Goal: Task Accomplishment & Management: Use online tool/utility

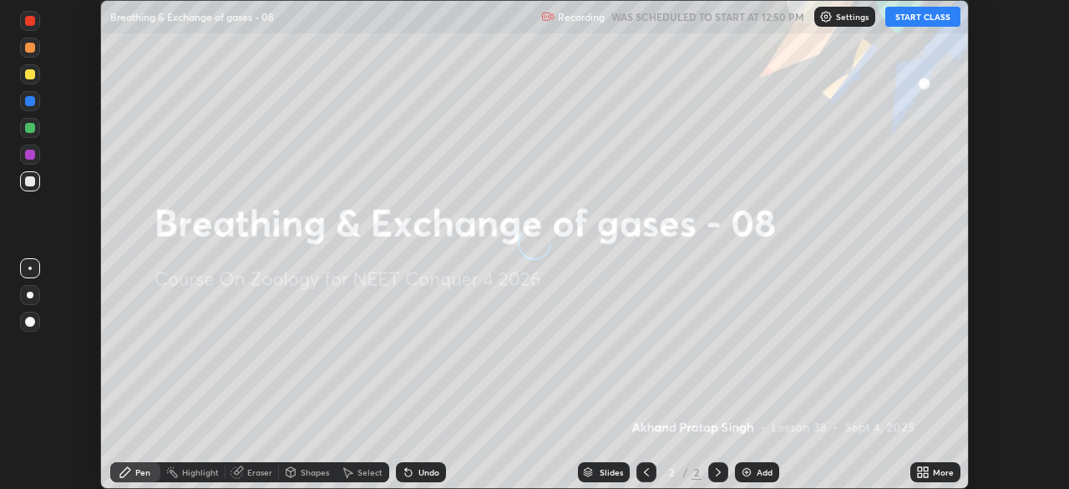
scroll to position [489, 1069]
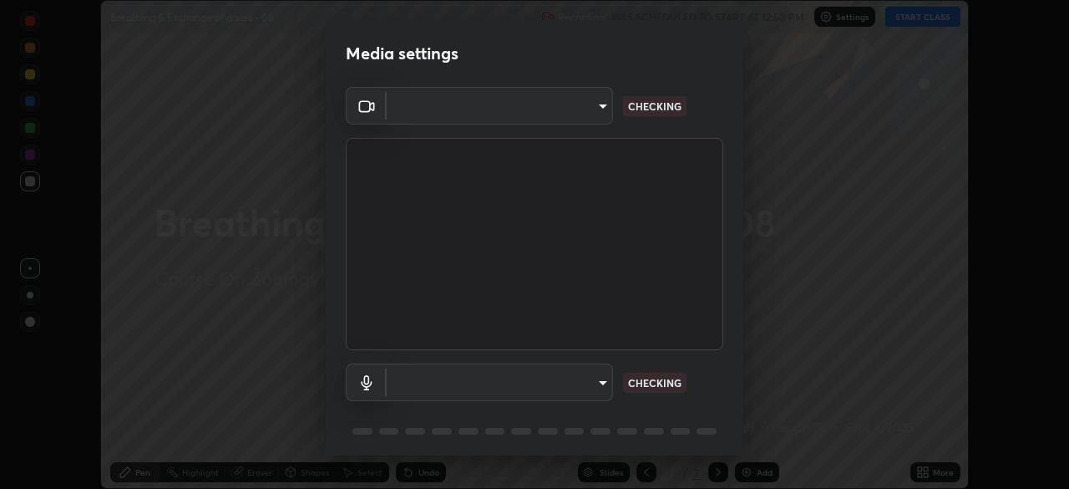
type input "c08bce05bf8d5aea718a1be68f52da0599af41aa0cc24399225b9d00f0db6711"
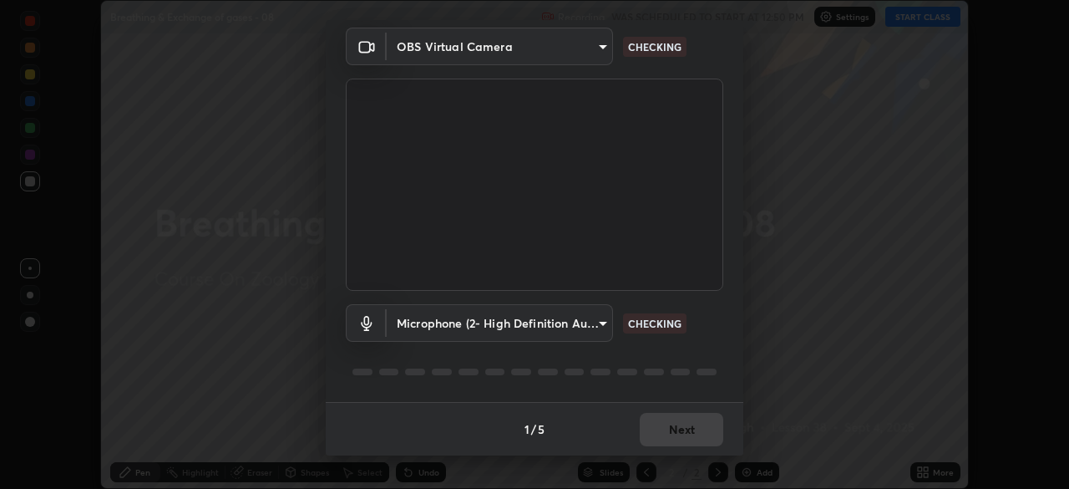
click at [596, 339] on body "Erase all Breathing & Exchange of gases - 08 Recording WAS SCHEDULED TO START A…" at bounding box center [534, 244] width 1069 height 489
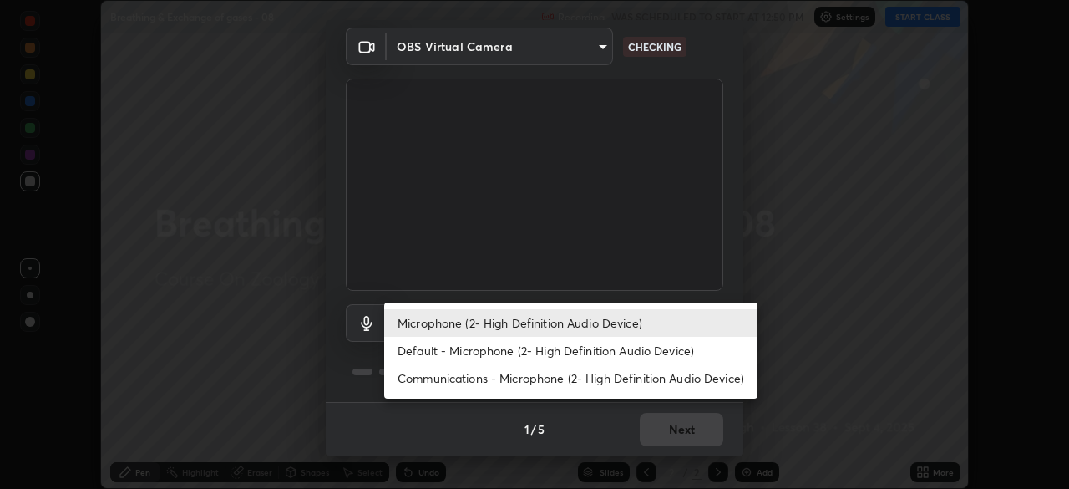
click at [605, 352] on li "Default - Microphone (2- High Definition Audio Device)" at bounding box center [570, 351] width 373 height 28
type input "default"
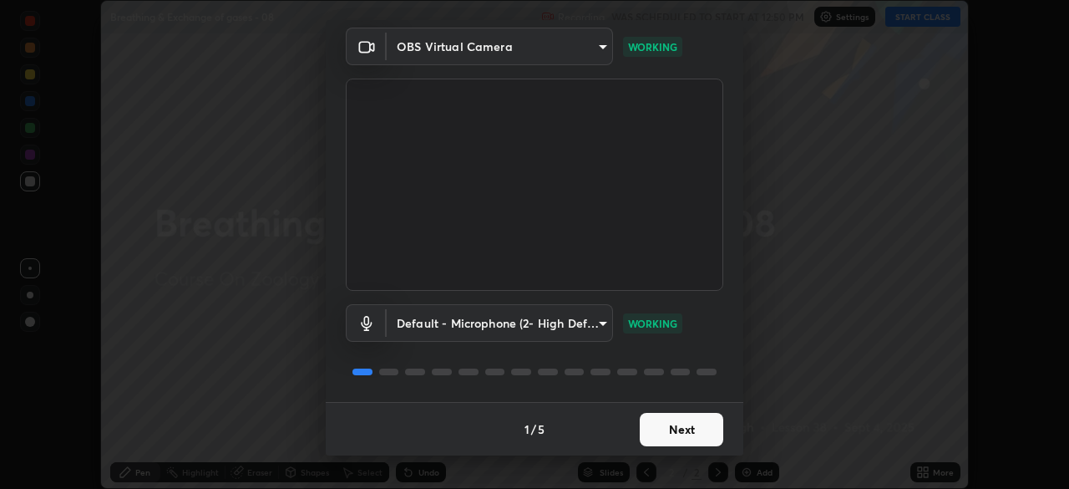
click at [677, 428] on button "Next" at bounding box center [682, 429] width 84 height 33
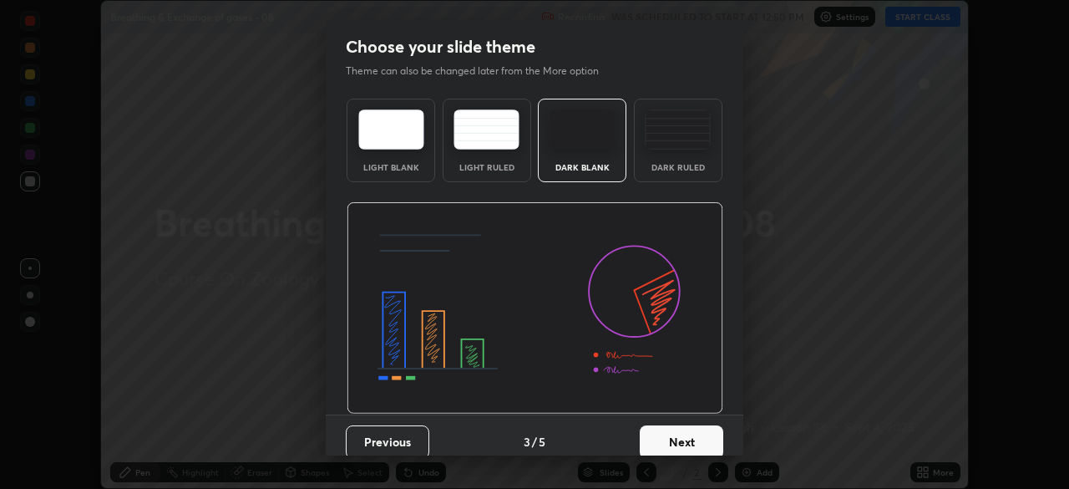
click at [681, 433] on button "Next" at bounding box center [682, 441] width 84 height 33
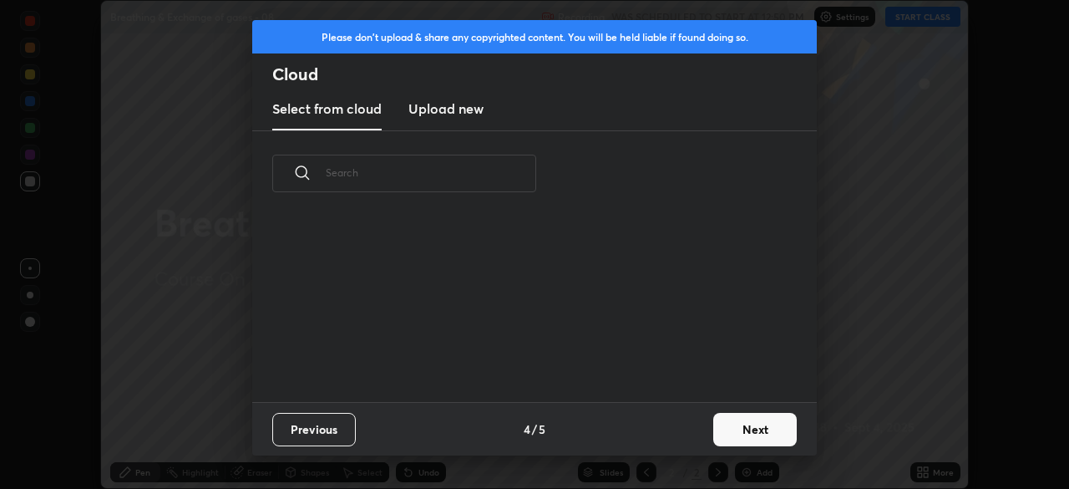
click at [690, 433] on div "Previous 4 / 5 Next" at bounding box center [534, 428] width 565 height 53
click at [695, 438] on div "Previous 4 / 5 Next" at bounding box center [534, 428] width 565 height 53
click at [717, 430] on button "Next" at bounding box center [755, 429] width 84 height 33
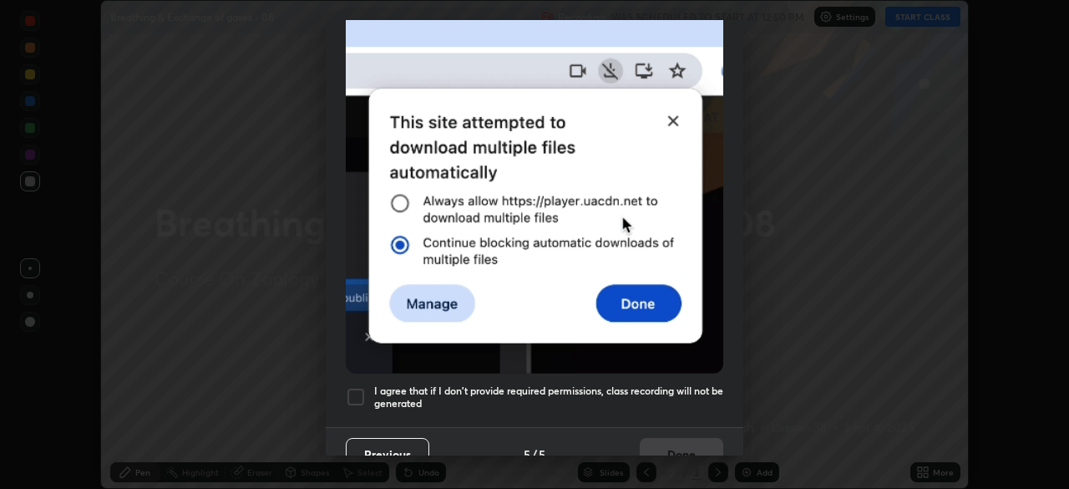
scroll to position [400, 0]
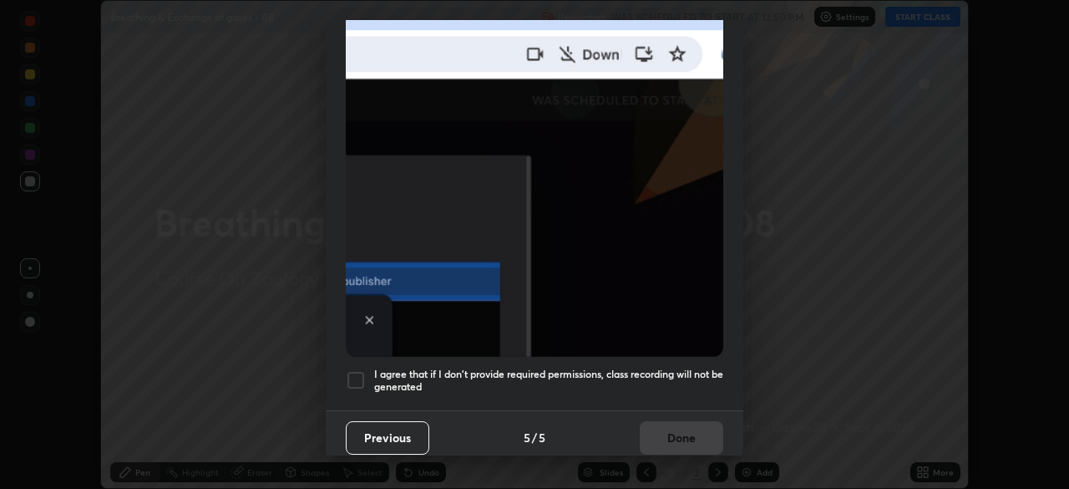
click at [657, 382] on h5 "I agree that if I don't provide required permissions, class recording will not …" at bounding box center [548, 380] width 349 height 26
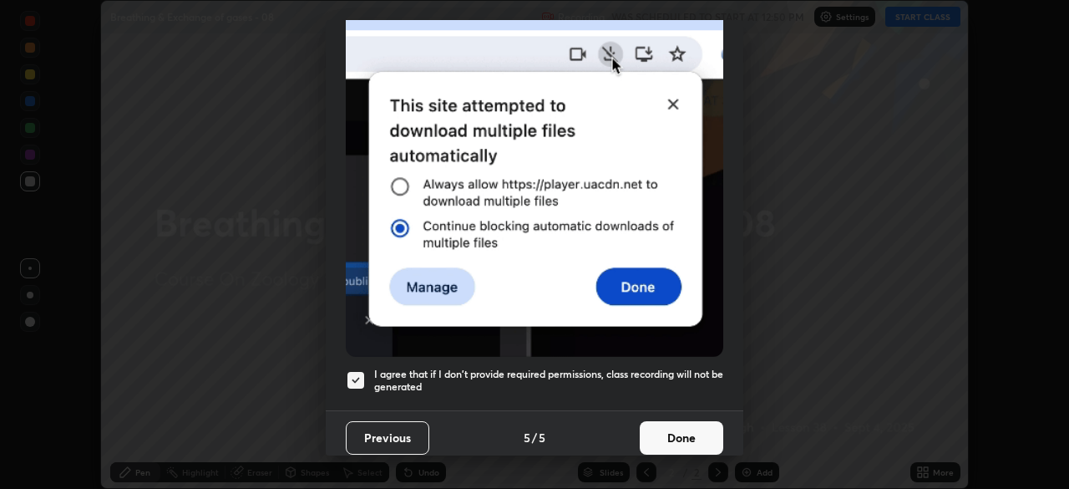
click at [664, 441] on button "Done" at bounding box center [682, 437] width 84 height 33
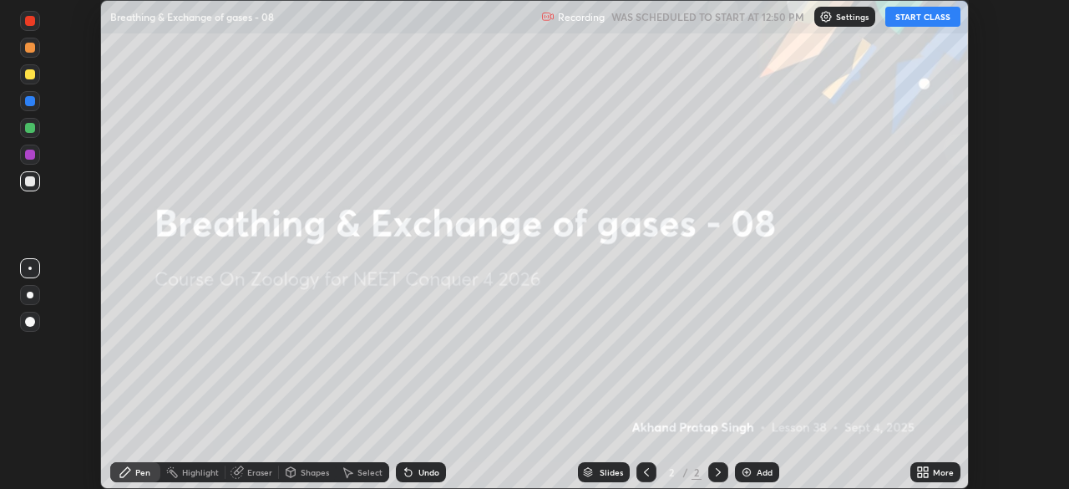
click at [897, 18] on button "START CLASS" at bounding box center [922, 17] width 75 height 20
click at [924, 473] on icon at bounding box center [926, 475] width 4 height 4
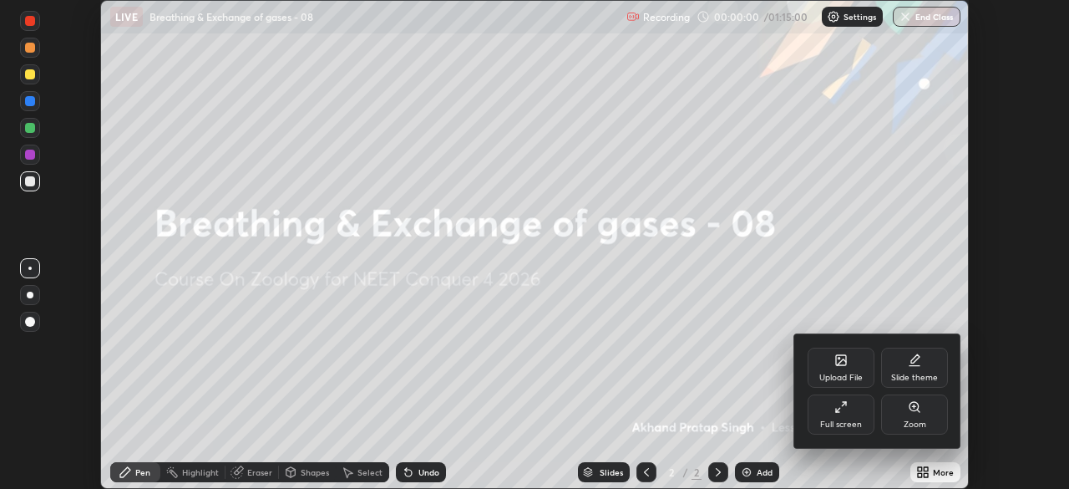
click at [833, 373] on div "Upload File" at bounding box center [840, 377] width 43 height 8
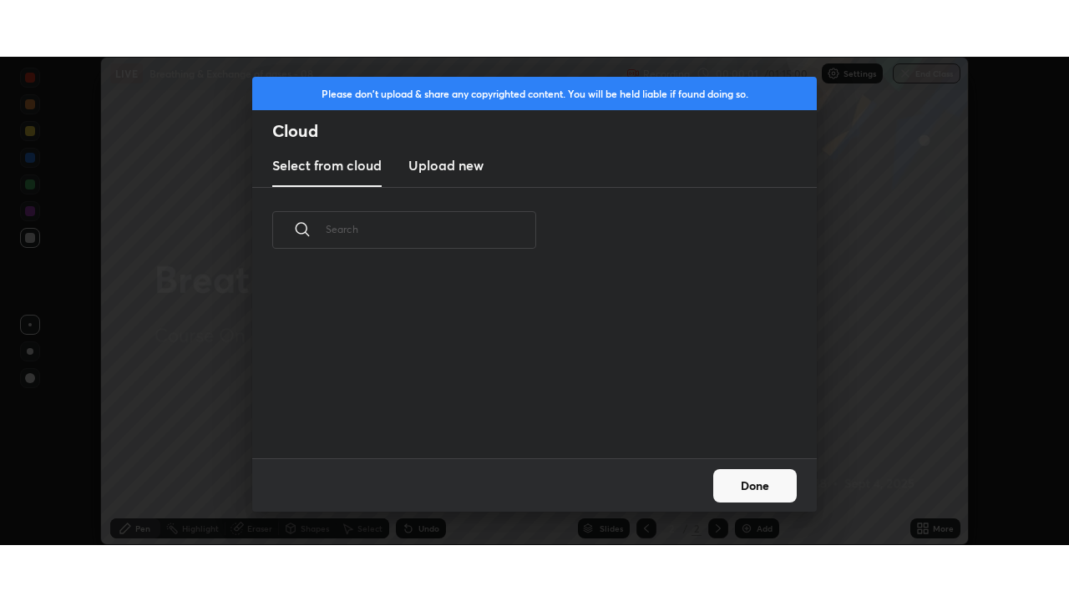
scroll to position [185, 536]
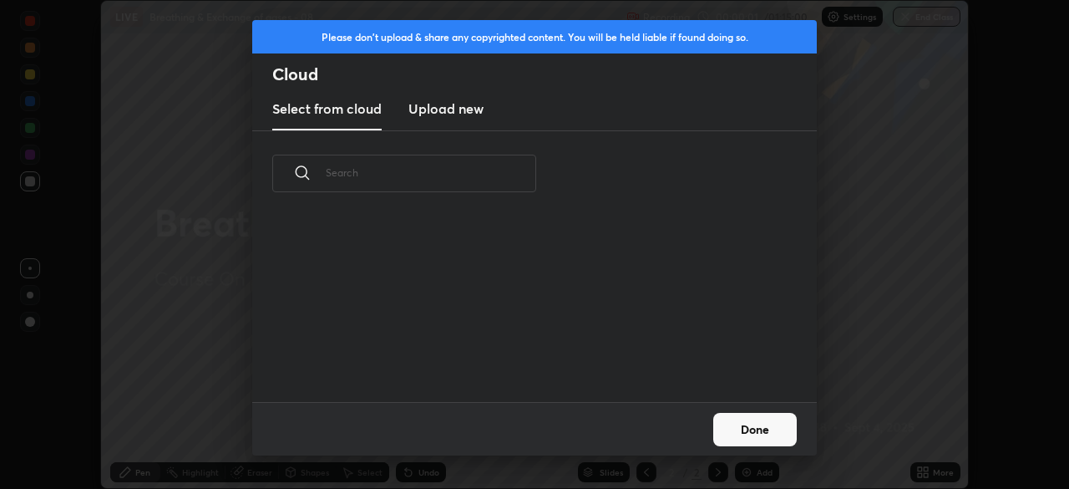
click at [439, 113] on h3 "Upload new" at bounding box center [445, 109] width 75 height 20
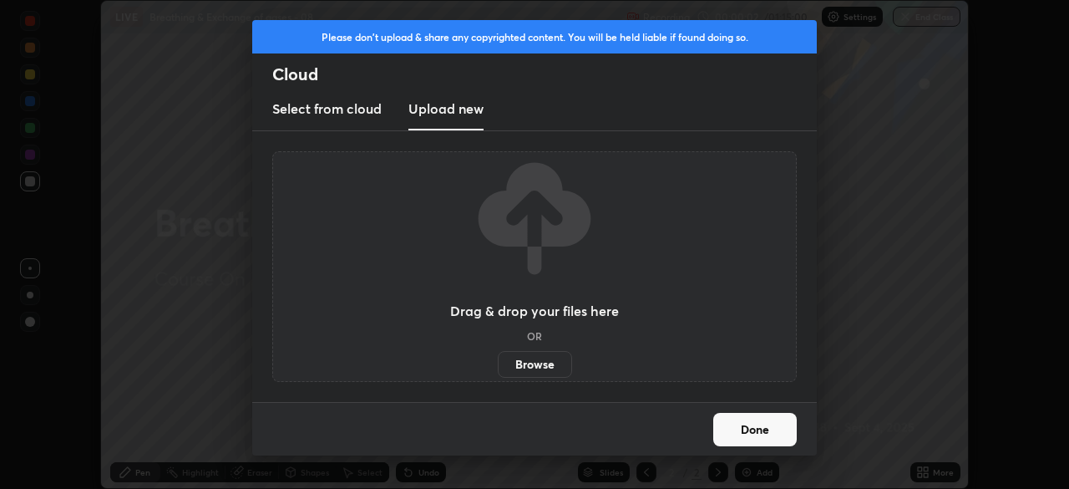
click at [514, 366] on label "Browse" at bounding box center [535, 364] width 74 height 27
click at [498, 366] on input "Browse" at bounding box center [498, 364] width 0 height 27
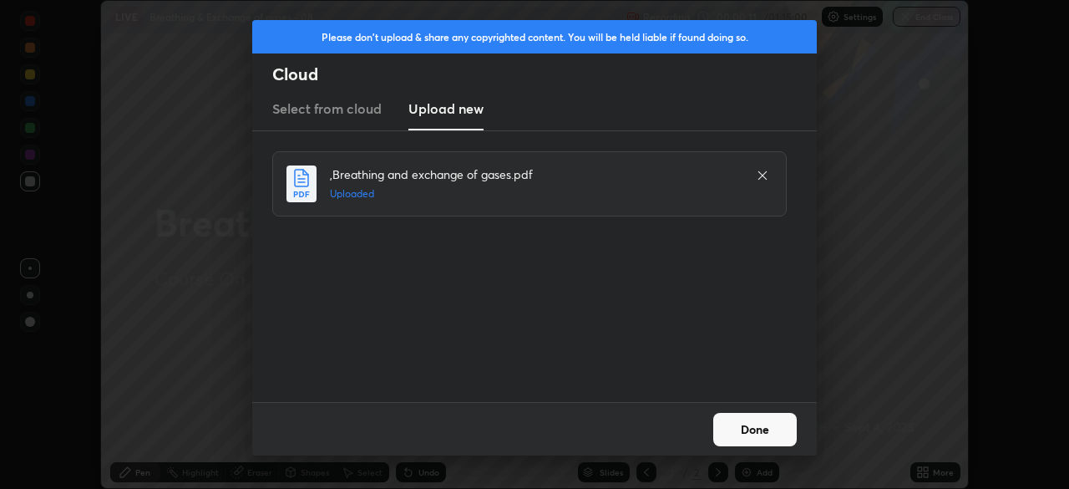
click at [745, 436] on button "Done" at bounding box center [755, 429] width 84 height 33
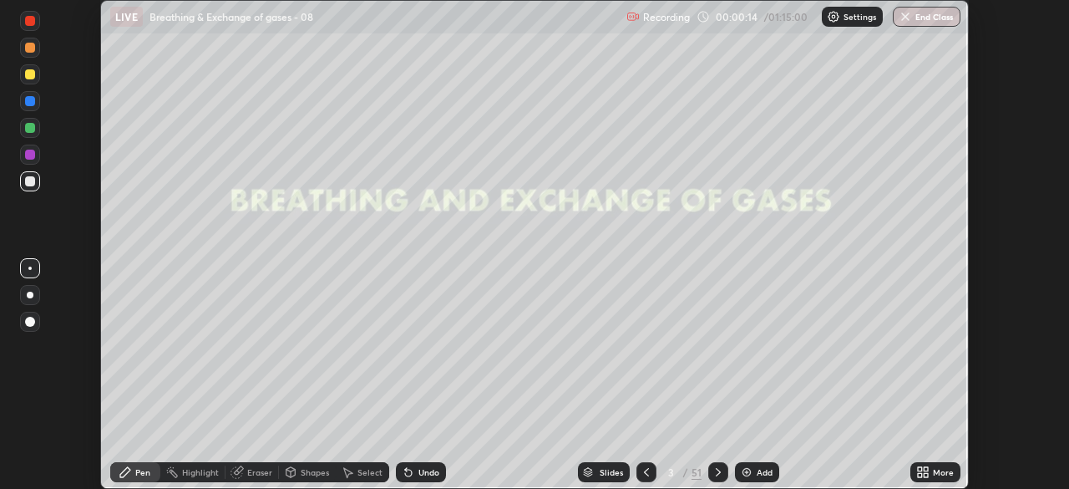
click at [919, 470] on icon at bounding box center [920, 469] width 4 height 4
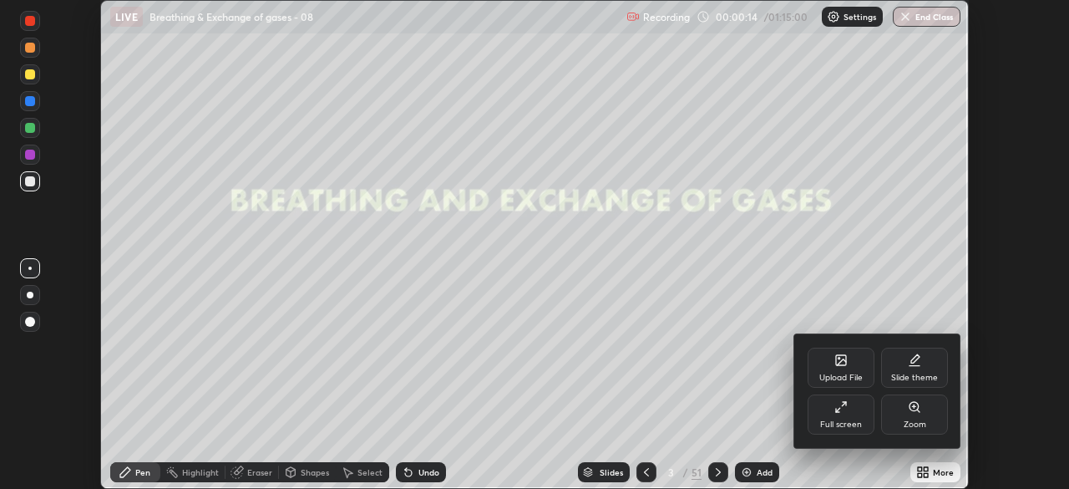
click at [839, 426] on div "Full screen" at bounding box center [841, 424] width 42 height 8
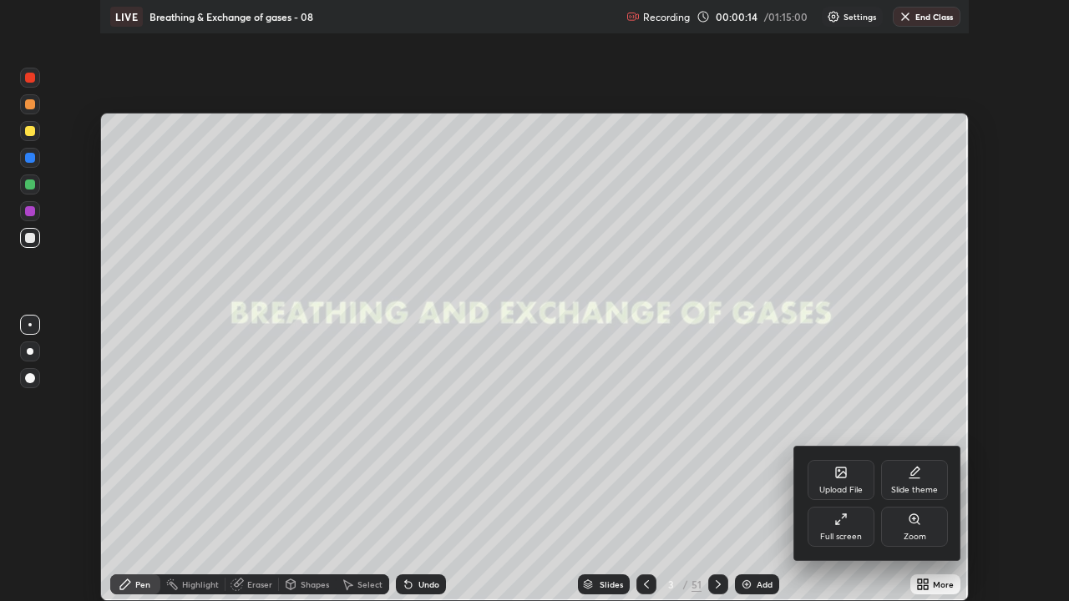
scroll to position [601, 1069]
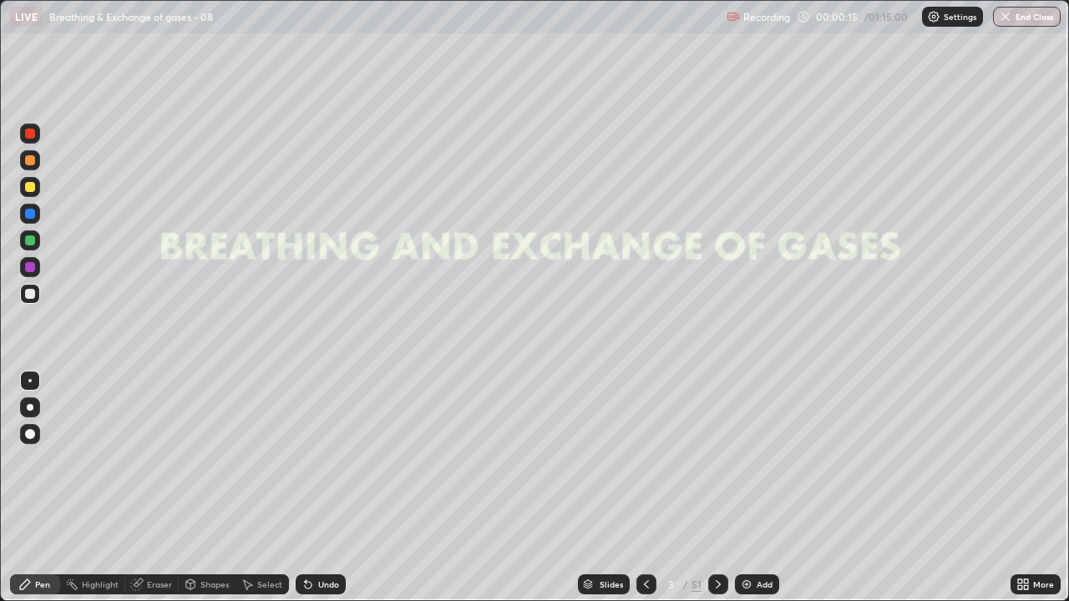
click at [605, 488] on div "Slides" at bounding box center [611, 584] width 23 height 8
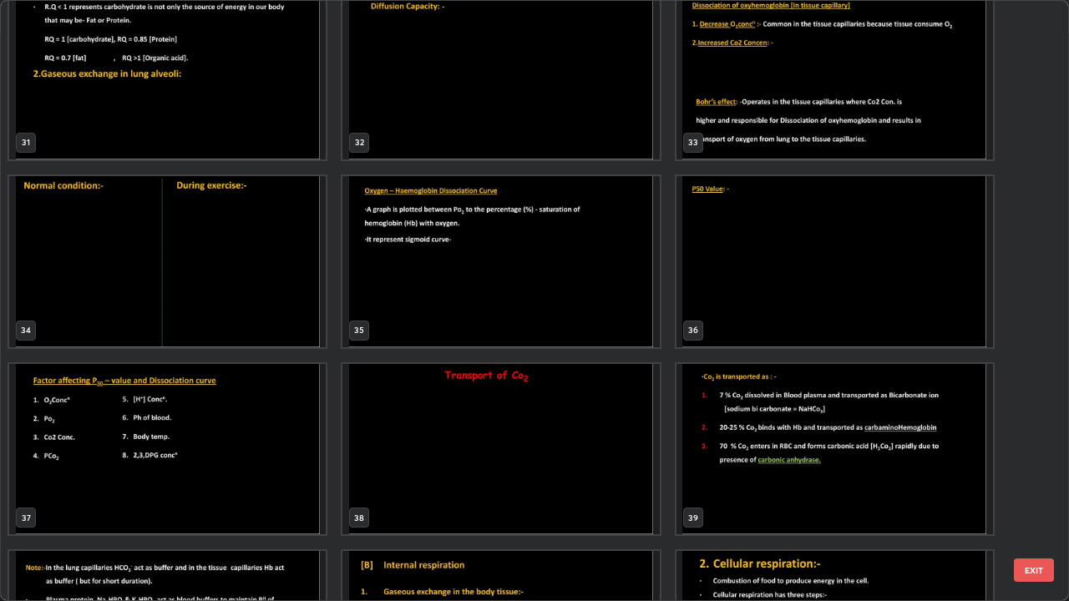
scroll to position [1905, 0]
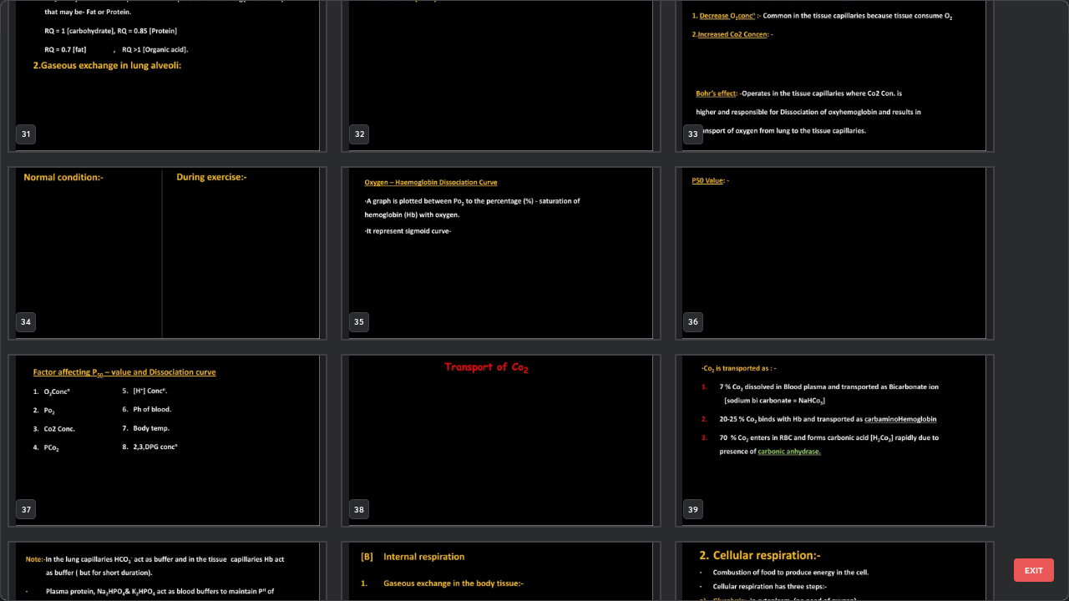
click at [557, 459] on img "grid" at bounding box center [500, 441] width 317 height 171
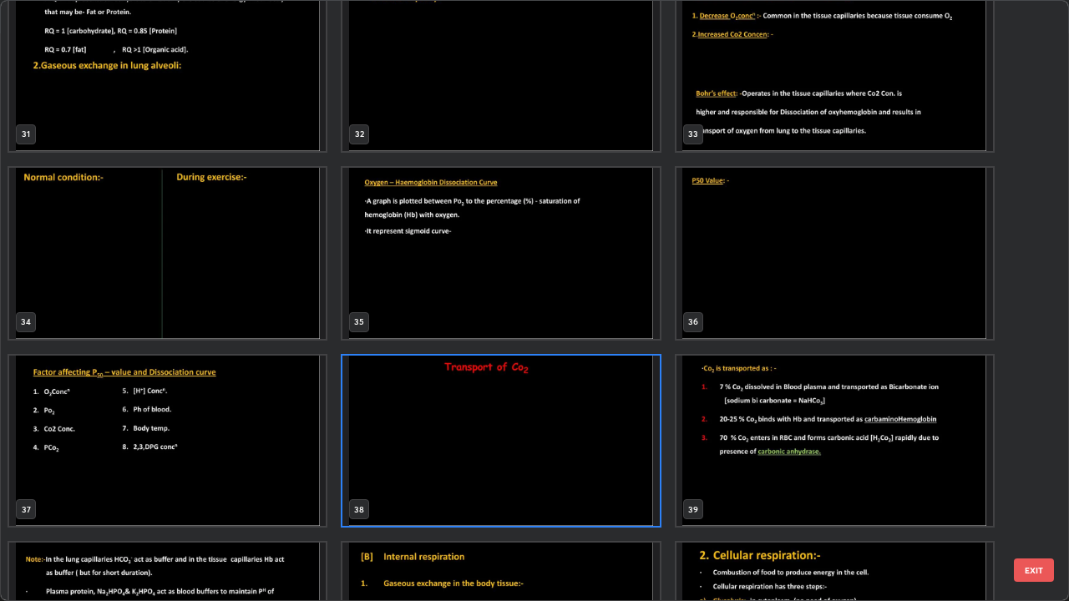
click at [559, 459] on img "grid" at bounding box center [500, 441] width 317 height 171
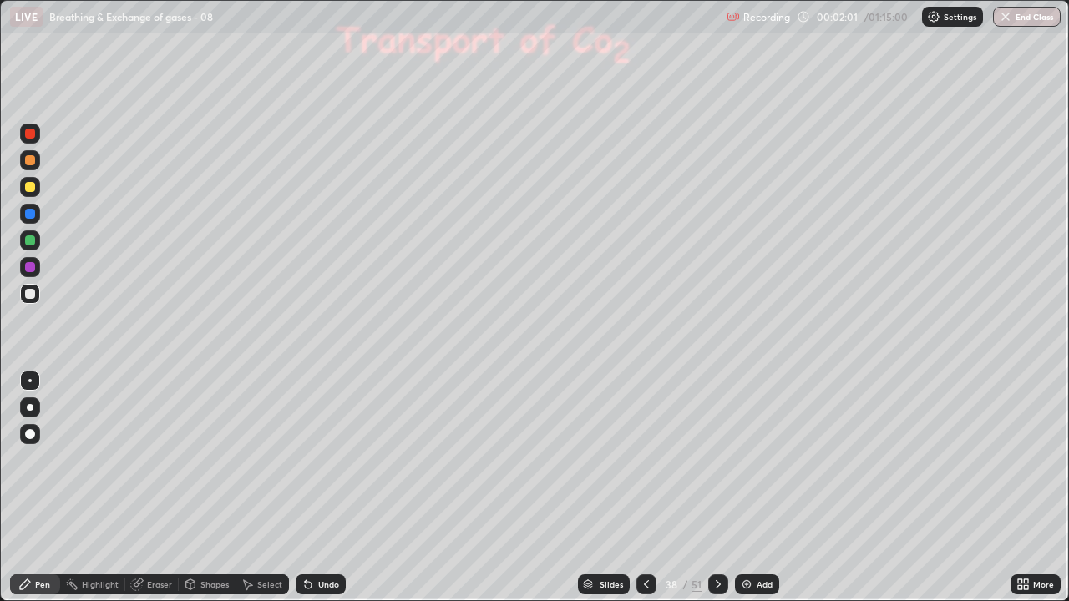
click at [29, 159] on div at bounding box center [30, 160] width 10 height 10
click at [318, 488] on div "Undo" at bounding box center [321, 585] width 50 height 20
click at [322, 488] on div "Undo" at bounding box center [328, 584] width 21 height 8
click at [28, 437] on div at bounding box center [30, 434] width 10 height 10
click at [31, 270] on div at bounding box center [30, 267] width 10 height 10
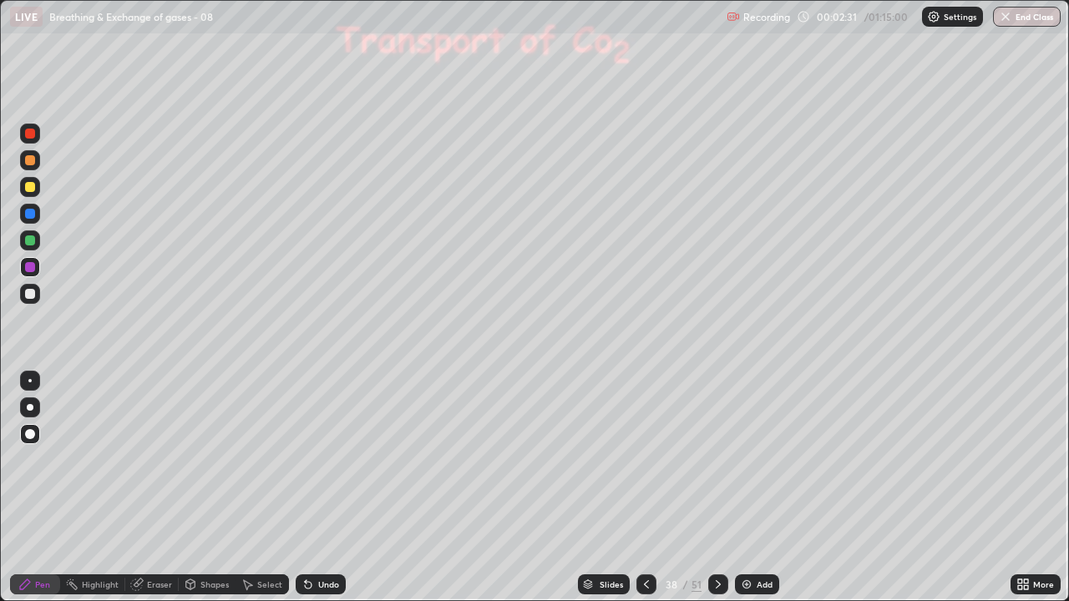
click at [33, 218] on div at bounding box center [30, 214] width 20 height 20
click at [30, 266] on div at bounding box center [30, 267] width 10 height 10
click at [30, 382] on div at bounding box center [29, 380] width 3 height 3
click at [32, 296] on div at bounding box center [30, 294] width 10 height 10
click at [34, 190] on div at bounding box center [30, 187] width 10 height 10
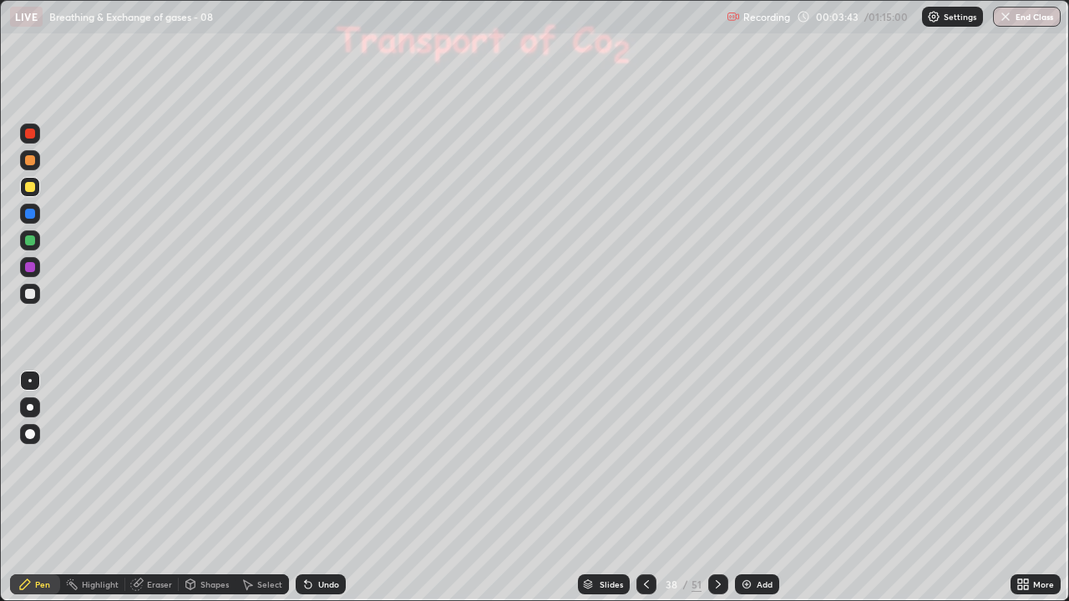
click at [37, 295] on div at bounding box center [30, 294] width 20 height 20
click at [30, 189] on div at bounding box center [30, 187] width 10 height 10
click at [31, 292] on div at bounding box center [30, 294] width 10 height 10
click at [30, 215] on div at bounding box center [30, 214] width 10 height 10
click at [324, 488] on div "Undo" at bounding box center [328, 584] width 21 height 8
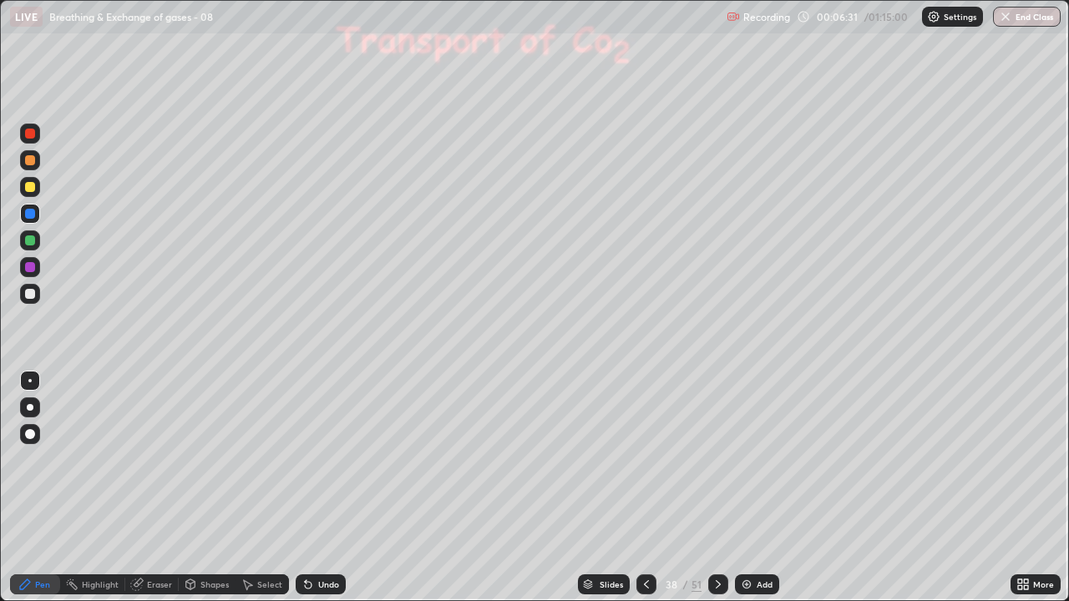
click at [325, 488] on div "Undo" at bounding box center [328, 584] width 21 height 8
click at [31, 292] on div at bounding box center [30, 294] width 10 height 10
click at [30, 188] on div at bounding box center [30, 187] width 10 height 10
click at [33, 191] on div at bounding box center [30, 187] width 20 height 20
click at [28, 293] on div at bounding box center [30, 294] width 10 height 10
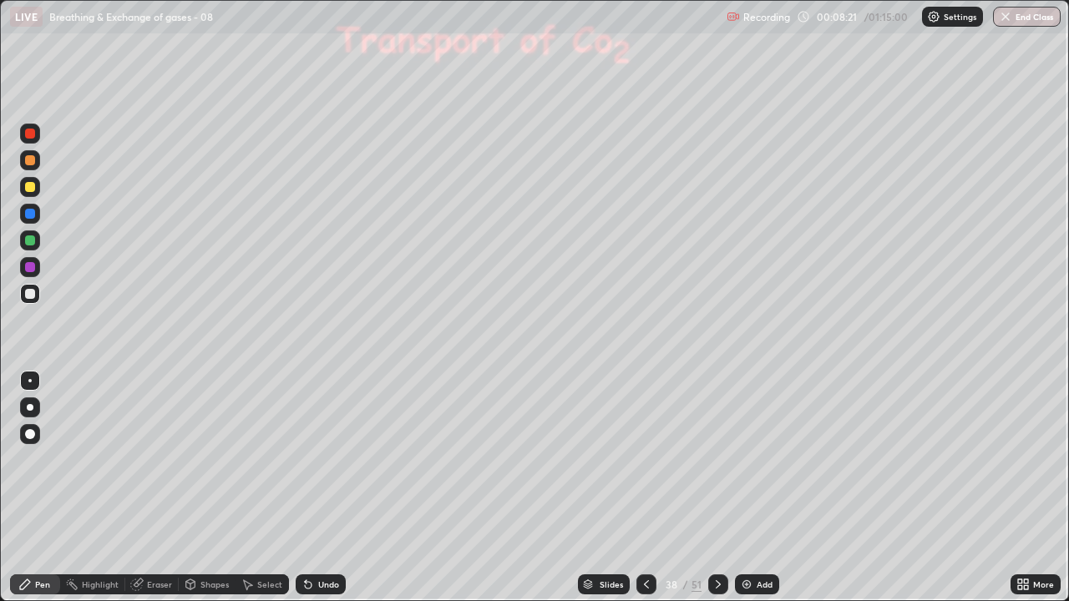
click at [33, 167] on div at bounding box center [30, 160] width 20 height 20
click at [29, 218] on div at bounding box center [30, 214] width 10 height 10
click at [30, 408] on div at bounding box center [30, 407] width 7 height 7
click at [32, 241] on div at bounding box center [30, 241] width 10 height 10
click at [31, 294] on div at bounding box center [30, 294] width 10 height 10
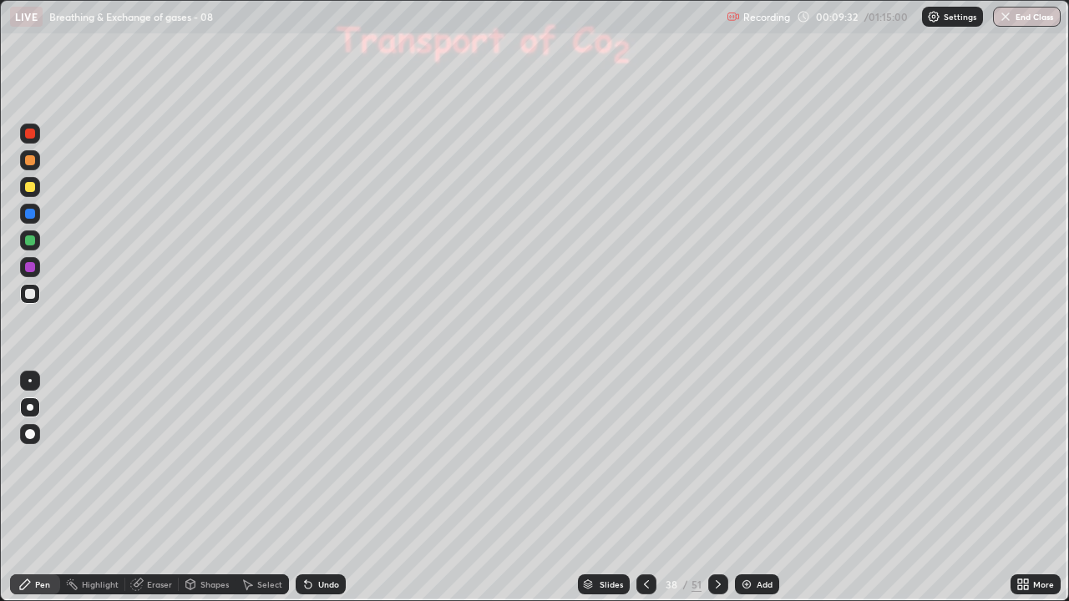
click at [30, 381] on div at bounding box center [29, 380] width 3 height 3
click at [31, 214] on div at bounding box center [30, 214] width 10 height 10
click at [36, 166] on div at bounding box center [30, 160] width 20 height 20
click at [30, 380] on div at bounding box center [29, 380] width 3 height 3
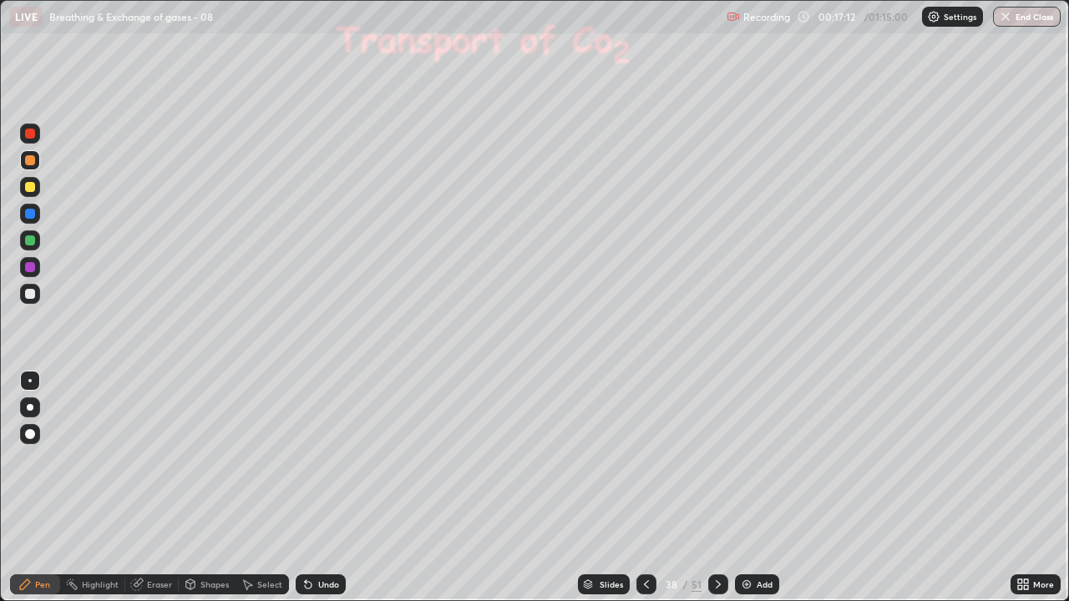
click at [750, 488] on img at bounding box center [746, 584] width 13 height 13
click at [37, 217] on div at bounding box center [30, 214] width 20 height 20
click at [30, 433] on div at bounding box center [30, 434] width 10 height 10
click at [326, 488] on div "Undo" at bounding box center [328, 584] width 21 height 8
click at [327, 488] on div "Undo" at bounding box center [328, 584] width 21 height 8
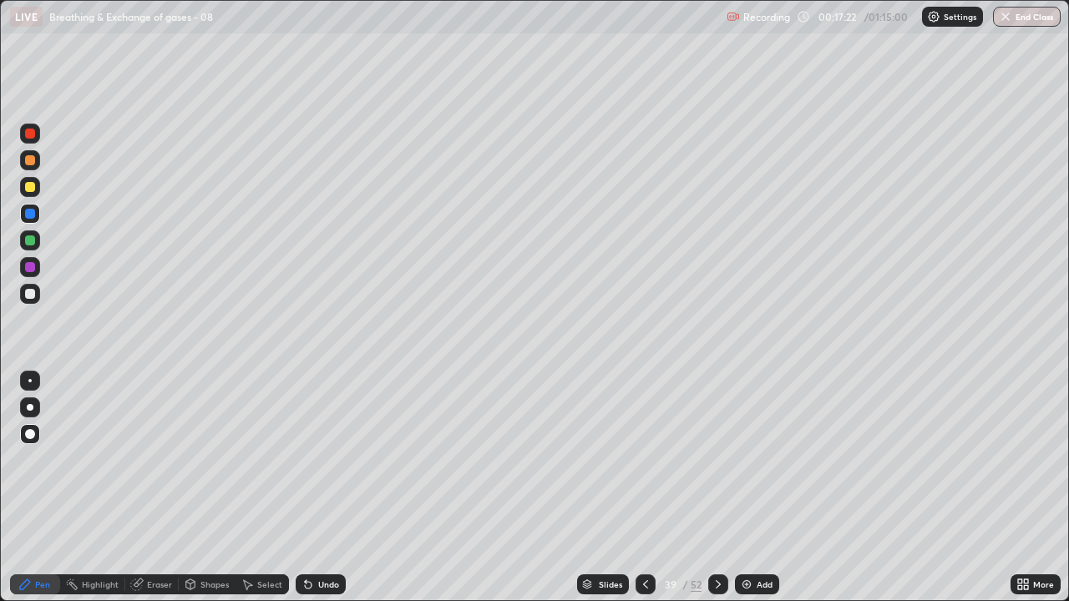
click at [327, 488] on div "Undo" at bounding box center [321, 585] width 50 height 20
click at [30, 381] on div at bounding box center [29, 380] width 3 height 3
click at [31, 294] on div at bounding box center [30, 294] width 10 height 10
click at [46, 488] on div "Pen" at bounding box center [42, 584] width 15 height 8
click at [30, 265] on div at bounding box center [30, 267] width 10 height 10
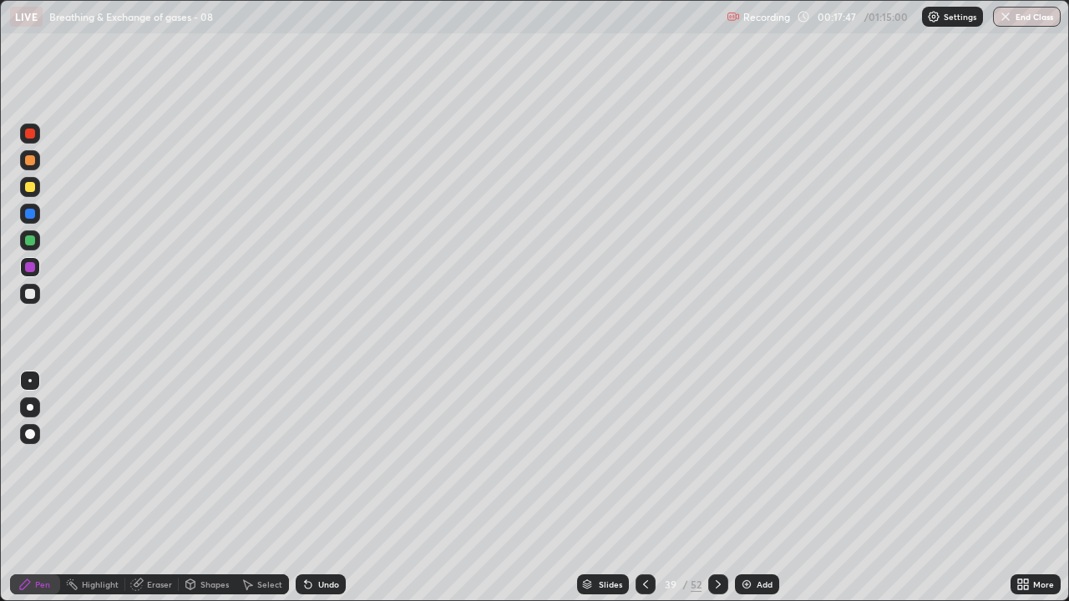
click at [30, 432] on div at bounding box center [30, 434] width 10 height 10
click at [320, 488] on div "Undo" at bounding box center [328, 584] width 21 height 8
click at [318, 488] on div "Undo" at bounding box center [328, 584] width 21 height 8
click at [34, 296] on div at bounding box center [30, 294] width 10 height 10
click at [30, 379] on div at bounding box center [29, 380] width 3 height 3
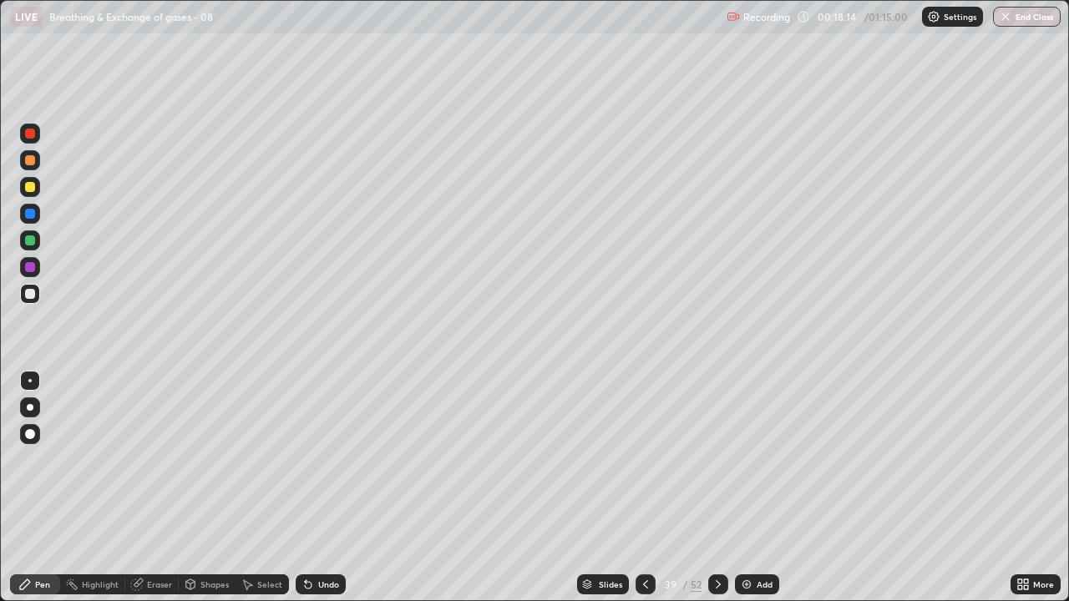
click at [36, 378] on div at bounding box center [30, 381] width 20 height 20
click at [30, 381] on div at bounding box center [29, 380] width 3 height 3
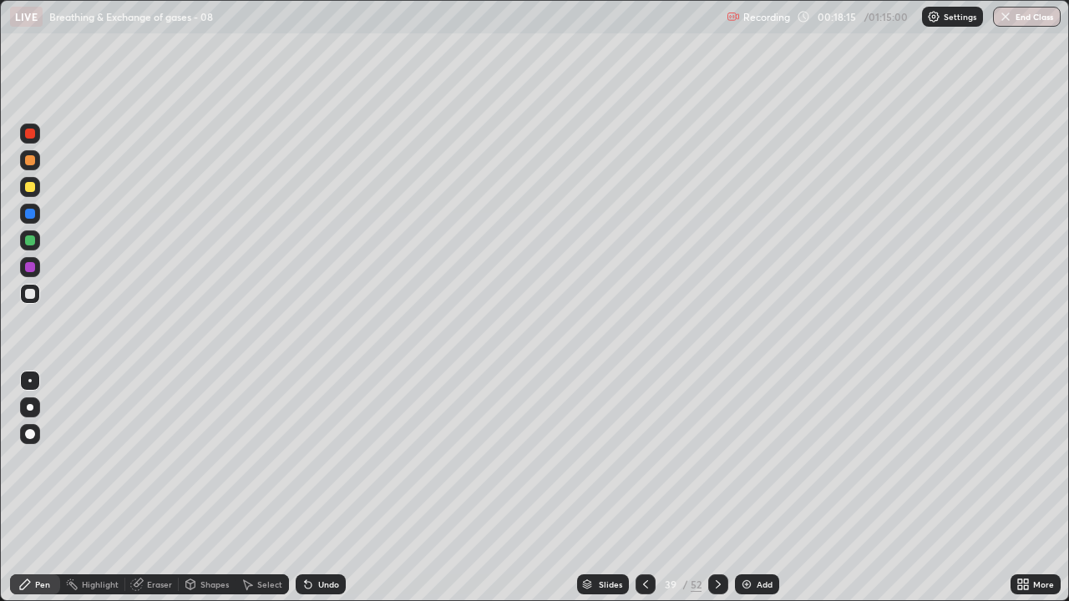
click at [30, 381] on div at bounding box center [29, 380] width 3 height 3
click at [322, 488] on div "Undo" at bounding box center [321, 585] width 50 height 20
click at [34, 164] on div at bounding box center [30, 160] width 10 height 10
click at [28, 381] on div at bounding box center [29, 380] width 3 height 3
click at [33, 293] on div at bounding box center [30, 294] width 10 height 10
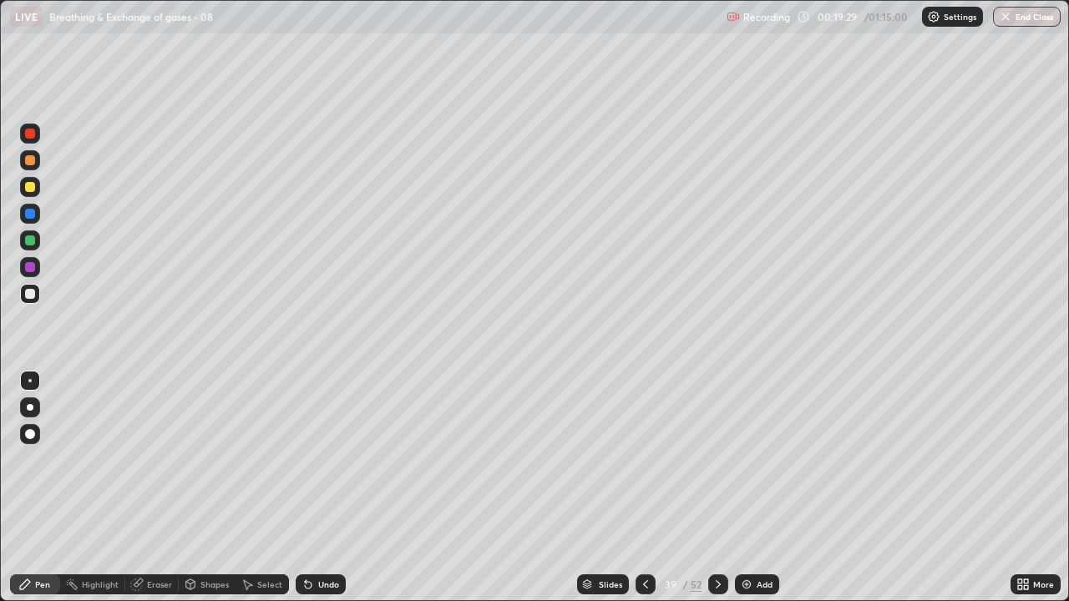
click at [30, 381] on div at bounding box center [29, 380] width 3 height 3
click at [30, 194] on div at bounding box center [30, 187] width 20 height 20
click at [28, 296] on div at bounding box center [30, 294] width 10 height 10
click at [29, 241] on div at bounding box center [30, 241] width 10 height 10
click at [30, 244] on div at bounding box center [30, 241] width 10 height 10
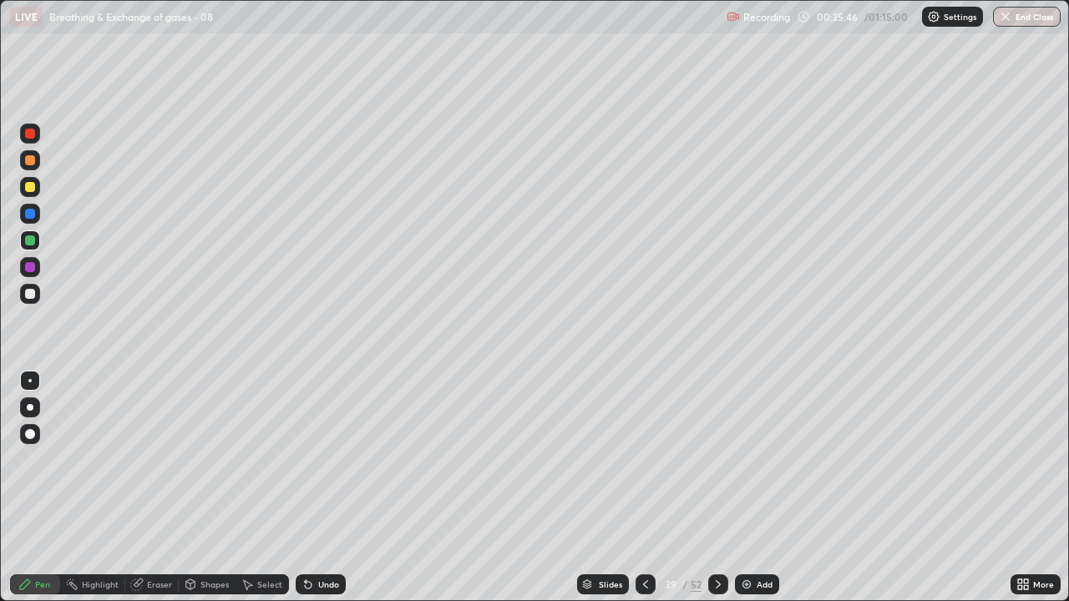
click at [715, 488] on div at bounding box center [718, 585] width 20 height 20
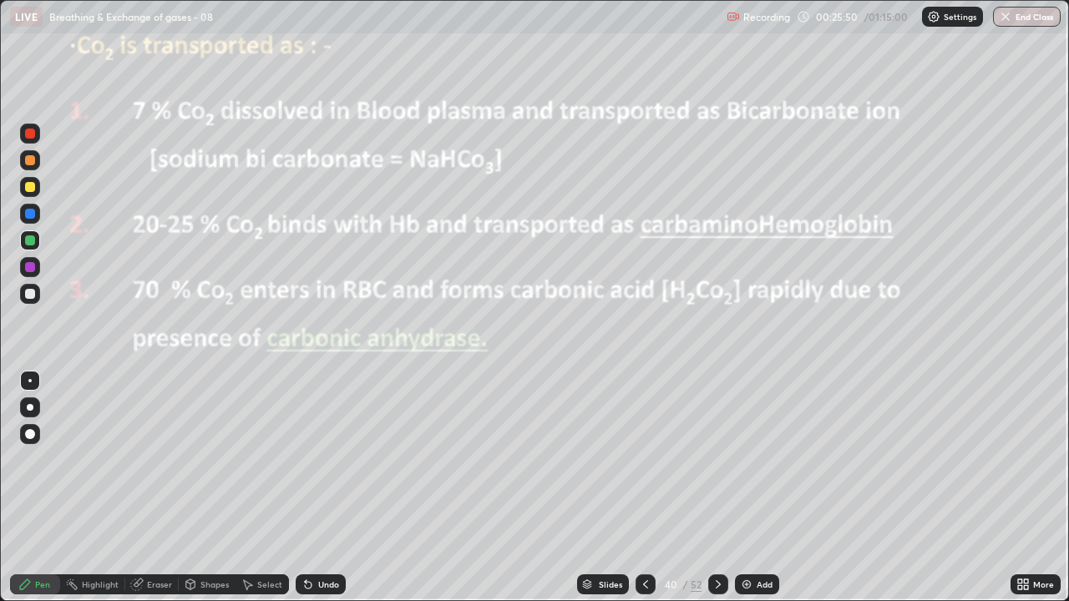
click at [31, 296] on div at bounding box center [30, 294] width 10 height 10
click at [31, 298] on div at bounding box center [30, 294] width 10 height 10
click at [326, 488] on div "Undo" at bounding box center [328, 584] width 21 height 8
click at [38, 190] on div at bounding box center [30, 187] width 20 height 20
click at [306, 488] on icon at bounding box center [308, 585] width 7 height 7
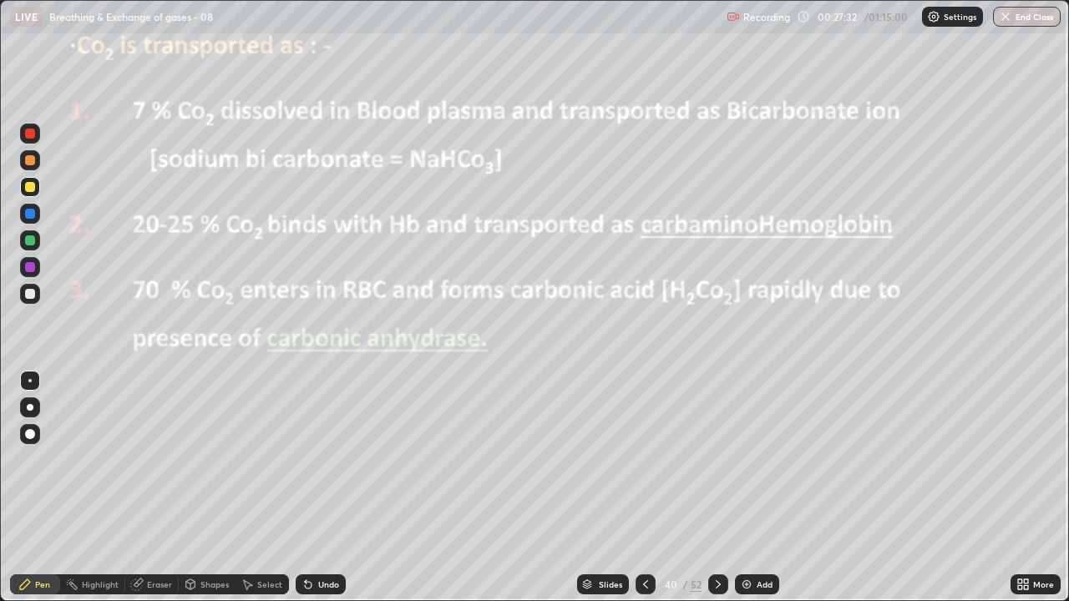
click at [305, 488] on icon at bounding box center [308, 585] width 7 height 7
click at [31, 242] on div at bounding box center [30, 241] width 10 height 10
click at [716, 488] on icon at bounding box center [718, 584] width 5 height 8
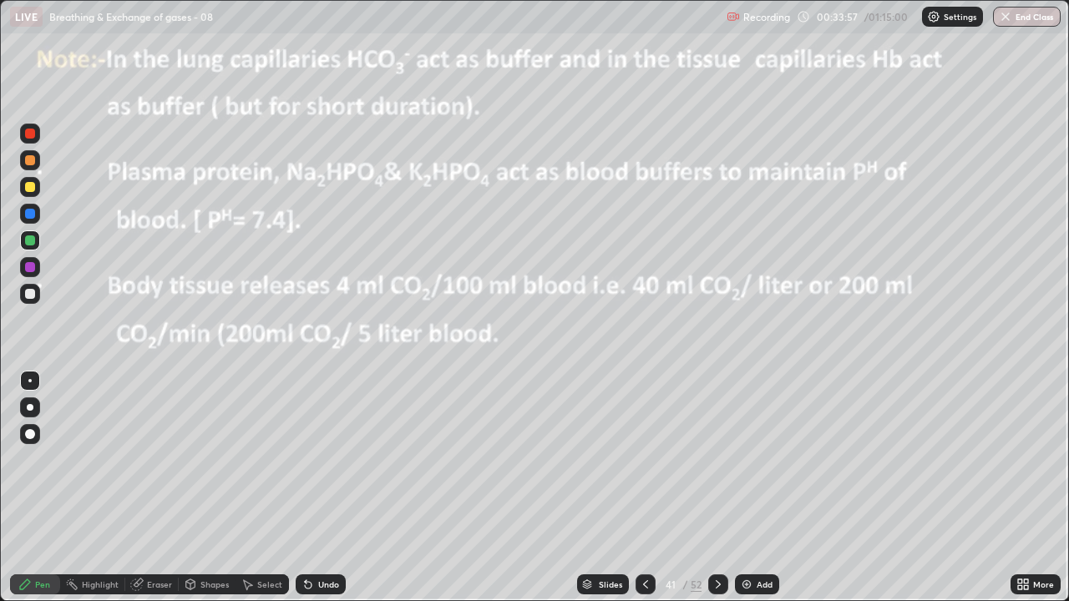
click at [650, 488] on icon at bounding box center [645, 584] width 13 height 13
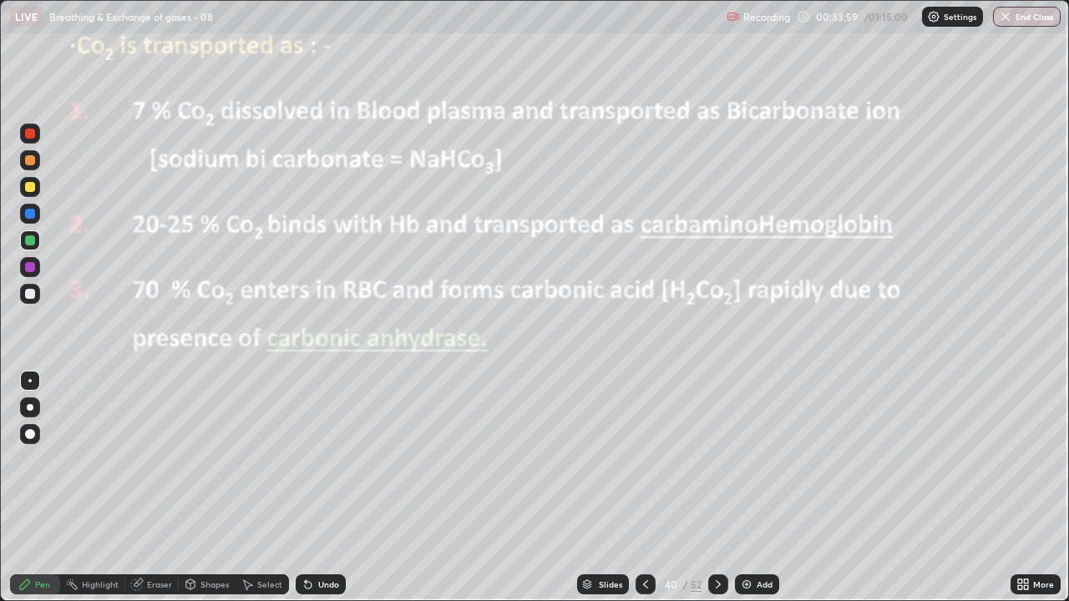
click at [740, 488] on img at bounding box center [746, 584] width 13 height 13
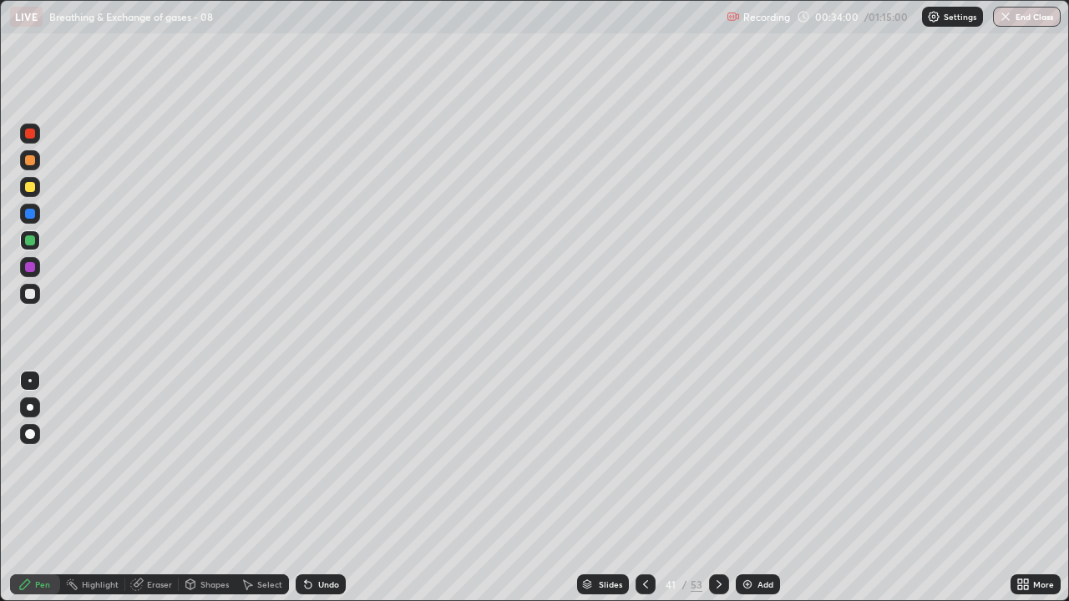
click at [32, 291] on div at bounding box center [30, 294] width 10 height 10
click at [306, 488] on icon at bounding box center [308, 585] width 7 height 7
click at [306, 488] on icon at bounding box center [307, 584] width 13 height 13
click at [306, 488] on div "Undo" at bounding box center [321, 585] width 50 height 20
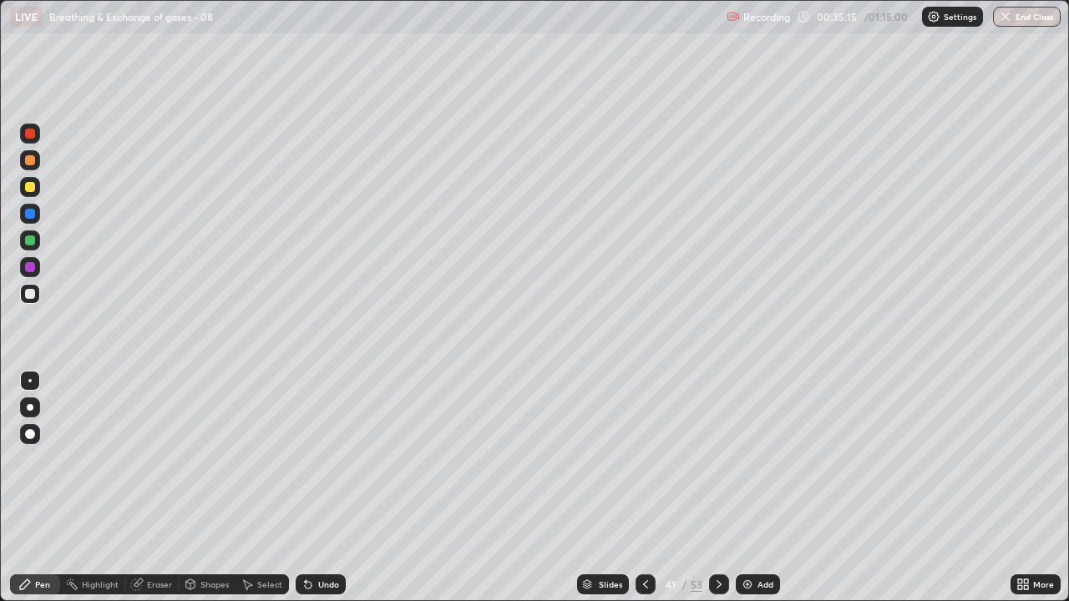
click at [33, 241] on div at bounding box center [30, 241] width 10 height 10
click at [717, 488] on icon at bounding box center [719, 584] width 5 height 8
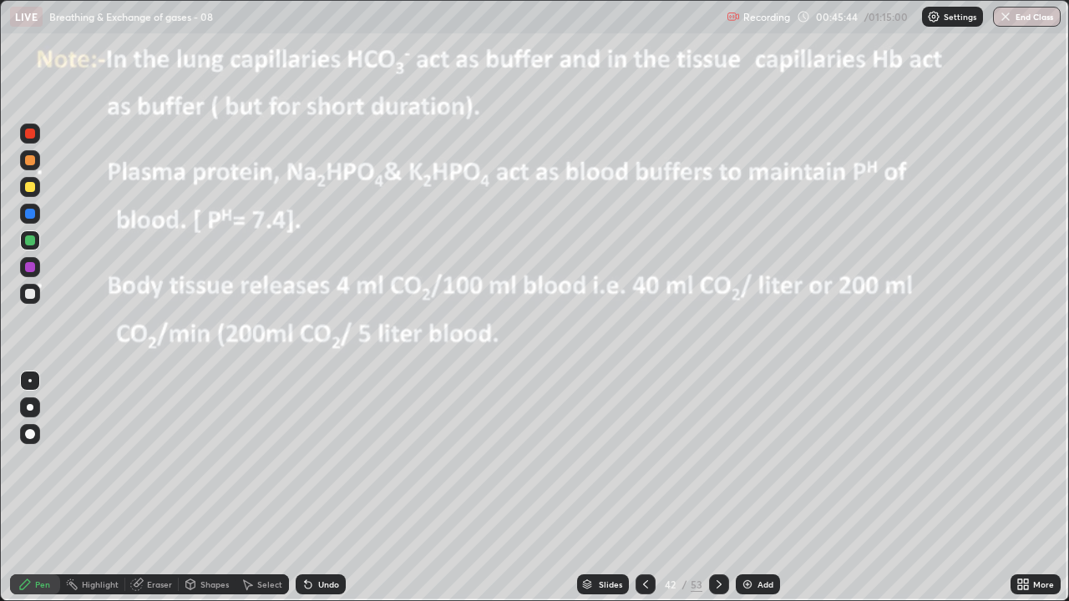
click at [718, 488] on icon at bounding box center [718, 584] width 13 height 13
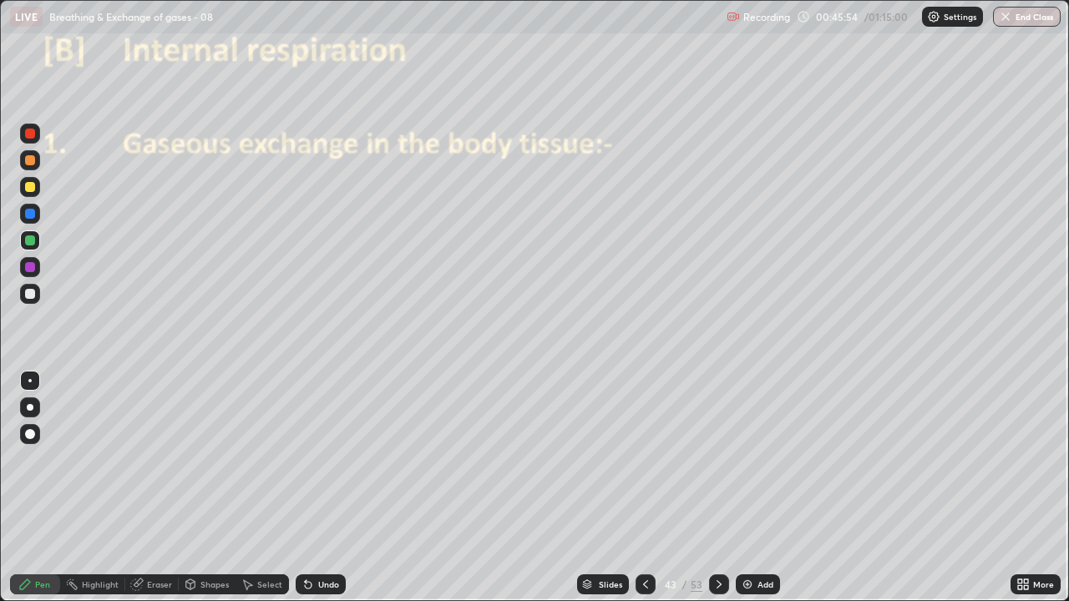
click at [30, 438] on div at bounding box center [30, 434] width 10 height 10
click at [33, 213] on div at bounding box center [30, 214] width 10 height 10
click at [30, 268] on div at bounding box center [30, 267] width 10 height 10
click at [32, 291] on div at bounding box center [30, 294] width 10 height 10
click at [32, 388] on div at bounding box center [30, 381] width 20 height 20
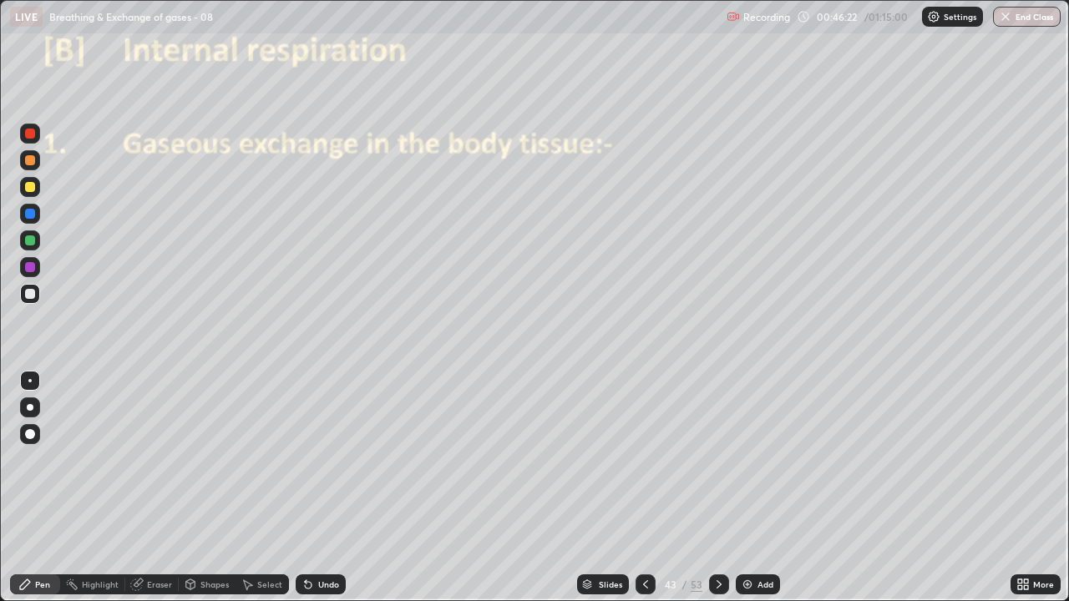
click at [39, 236] on div at bounding box center [30, 240] width 20 height 20
click at [157, 488] on div "Eraser" at bounding box center [159, 584] width 25 height 8
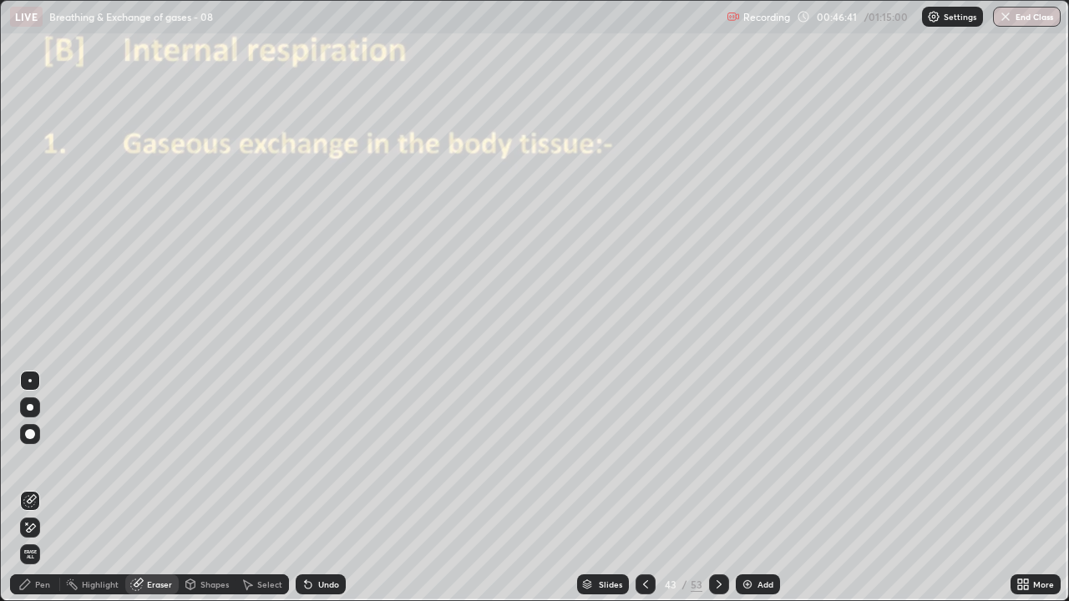
click at [35, 488] on icon at bounding box center [29, 528] width 13 height 14
click at [34, 488] on div "Pen" at bounding box center [35, 585] width 50 height 20
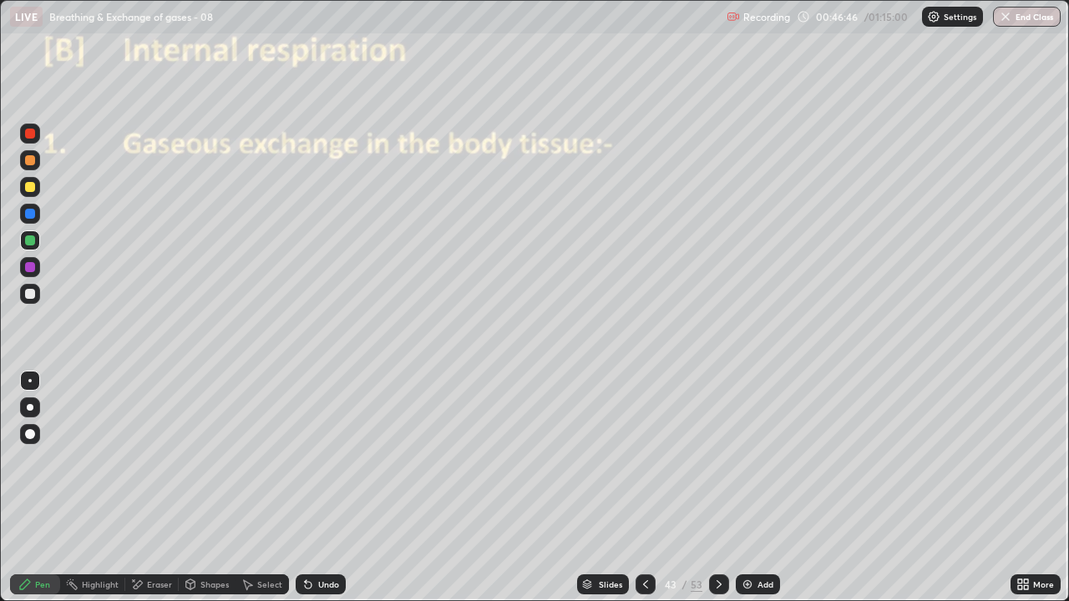
click at [36, 215] on div at bounding box center [30, 214] width 20 height 20
click at [30, 381] on div at bounding box center [29, 380] width 3 height 3
click at [38, 245] on div at bounding box center [30, 240] width 20 height 20
click at [30, 270] on div at bounding box center [30, 267] width 10 height 10
click at [34, 190] on div at bounding box center [30, 187] width 20 height 20
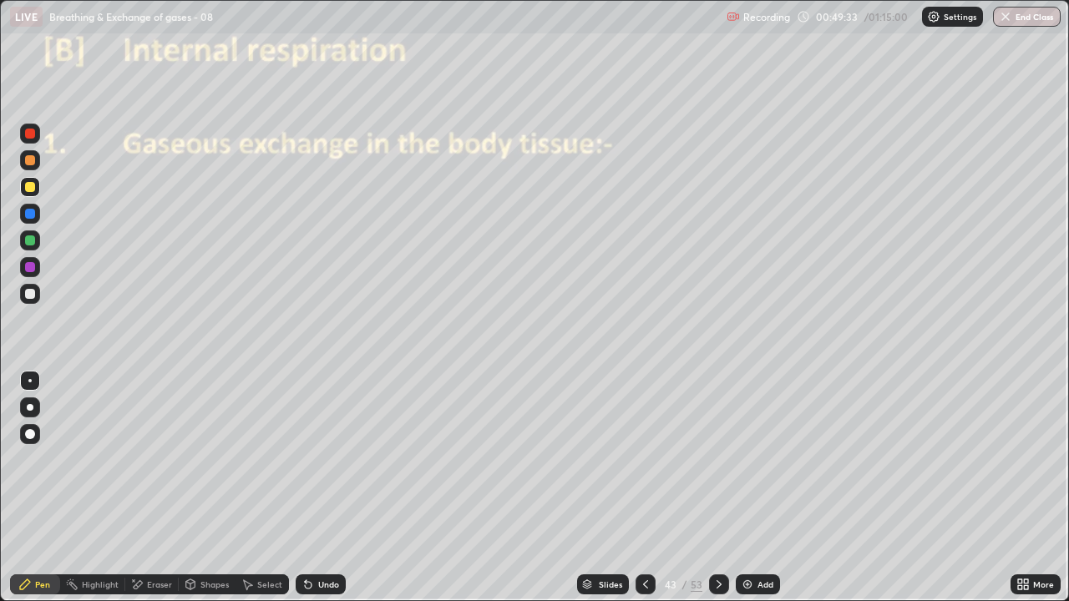
click at [717, 488] on icon at bounding box center [718, 584] width 13 height 13
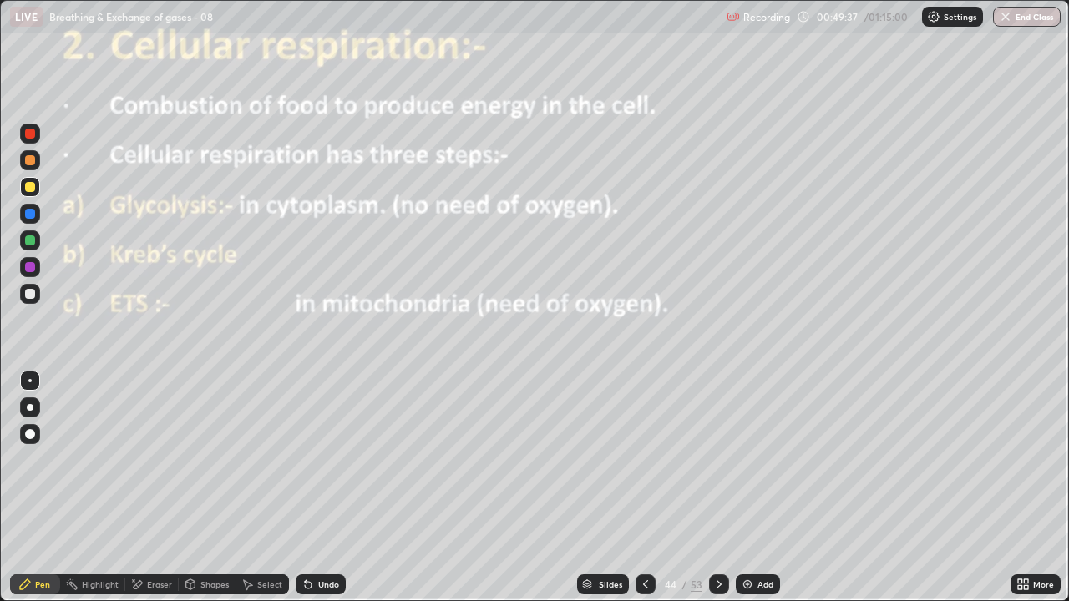
click at [31, 267] on div at bounding box center [30, 267] width 10 height 10
click at [717, 488] on icon at bounding box center [718, 584] width 13 height 13
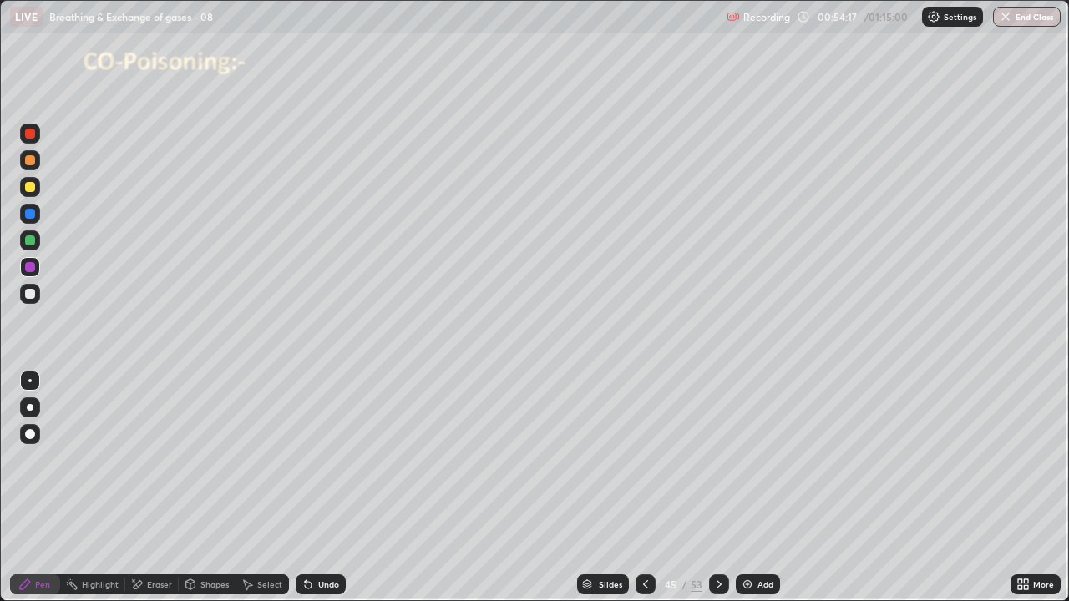
click at [33, 215] on div at bounding box center [30, 214] width 10 height 10
click at [38, 296] on div at bounding box center [30, 294] width 20 height 20
click at [33, 296] on div at bounding box center [30, 294] width 10 height 10
click at [312, 488] on icon at bounding box center [307, 584] width 13 height 13
click at [322, 488] on div "Undo" at bounding box center [328, 584] width 21 height 8
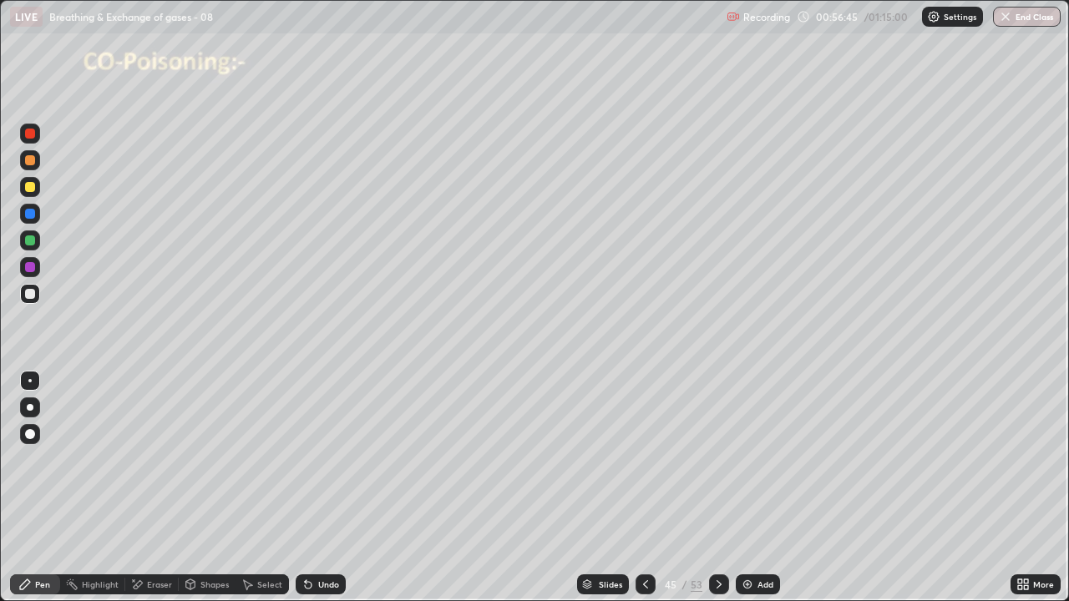
click at [323, 488] on div "Undo" at bounding box center [328, 584] width 21 height 8
click at [320, 488] on div "Undo" at bounding box center [328, 584] width 21 height 8
click at [320, 488] on div "Undo" at bounding box center [321, 585] width 50 height 20
click at [31, 189] on div at bounding box center [30, 187] width 10 height 10
click at [33, 293] on div at bounding box center [30, 294] width 10 height 10
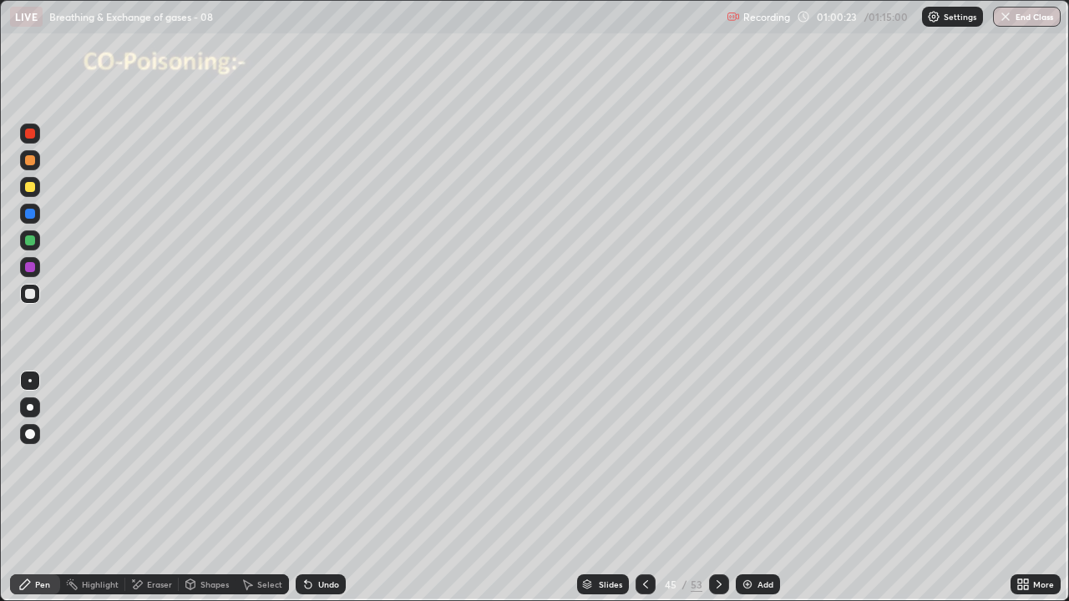
click at [715, 488] on div at bounding box center [719, 584] width 20 height 33
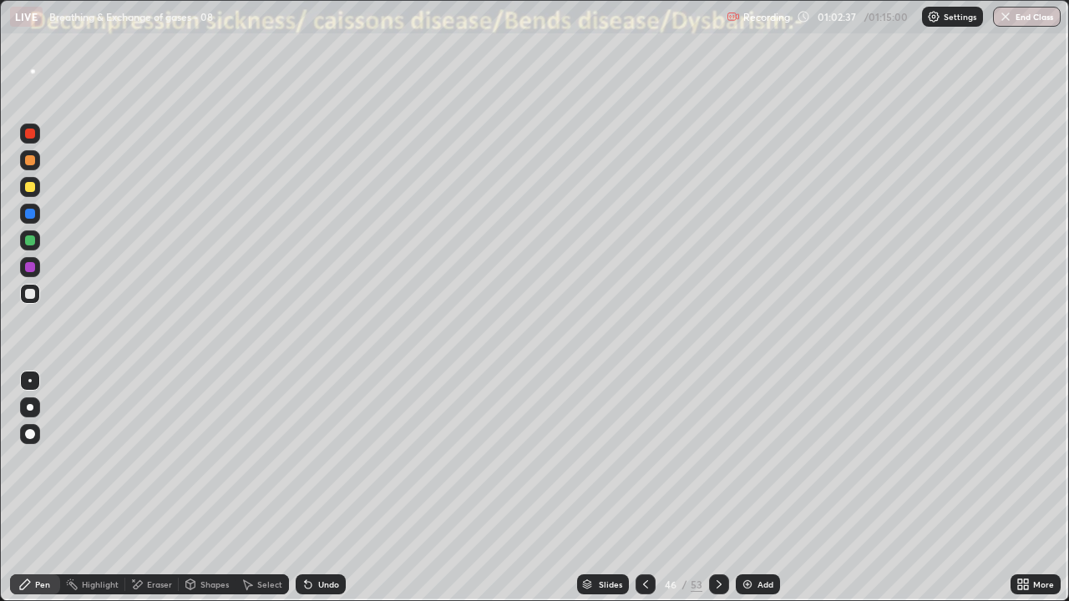
click at [156, 488] on div "Eraser" at bounding box center [159, 584] width 25 height 8
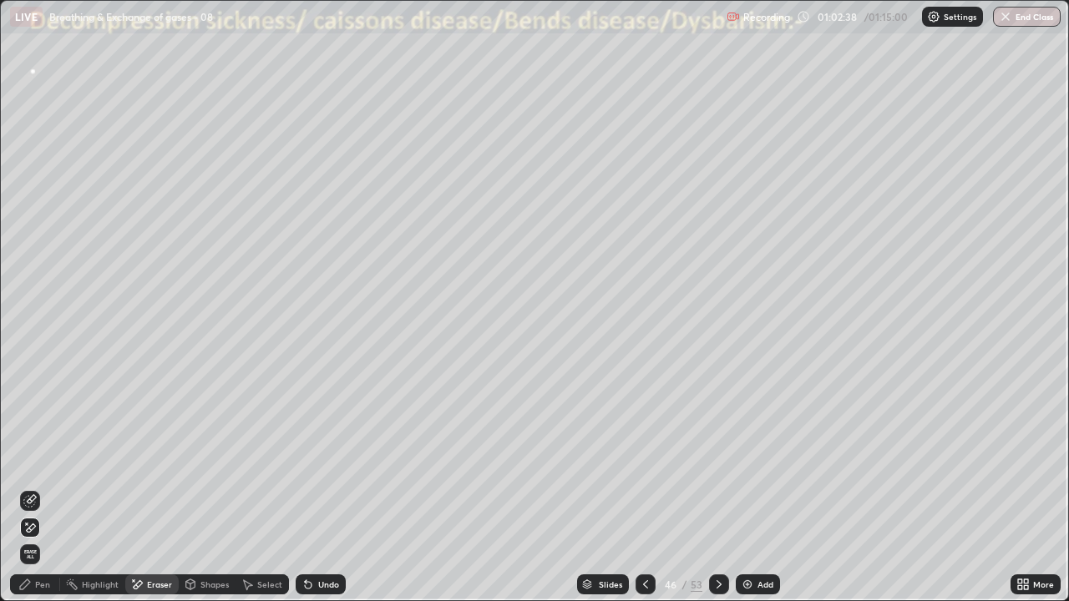
click at [34, 488] on icon at bounding box center [31, 528] width 9 height 8
click at [37, 488] on div "Pen" at bounding box center [42, 584] width 15 height 8
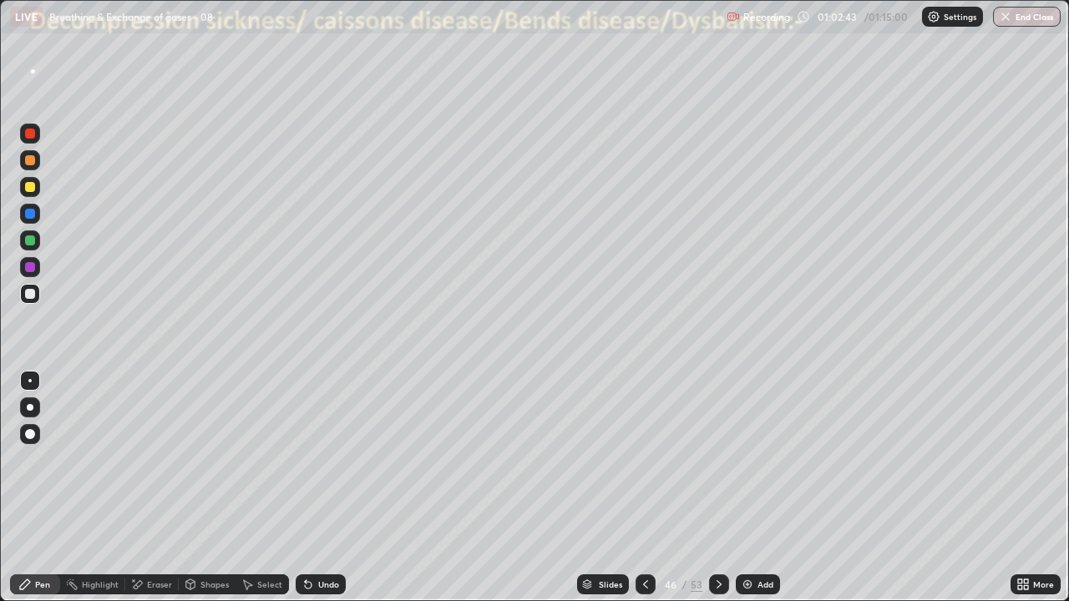
click at [718, 488] on icon at bounding box center [718, 584] width 13 height 13
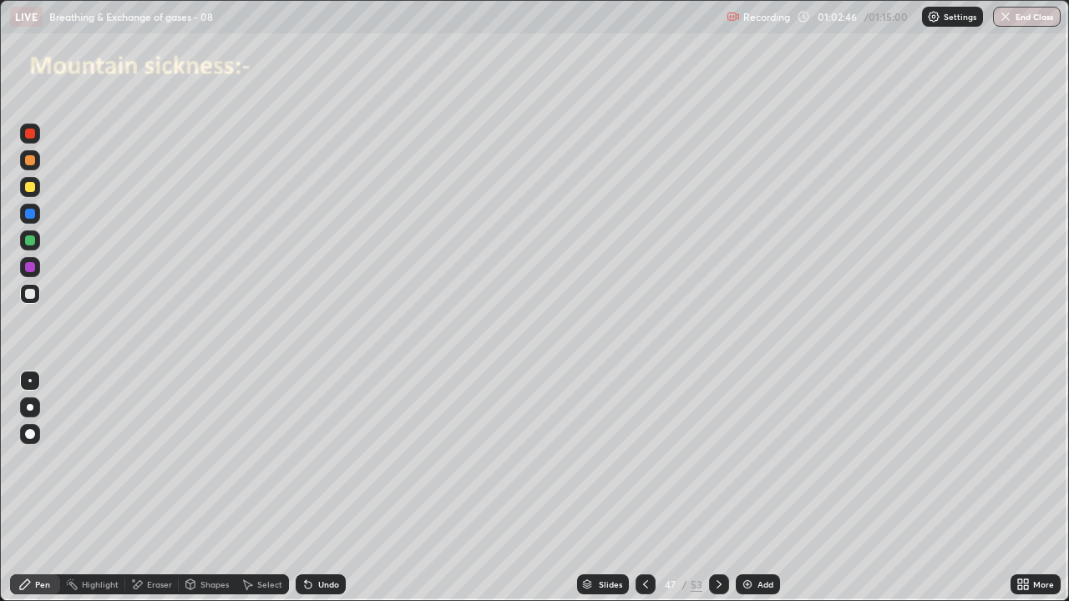
click at [37, 296] on div at bounding box center [30, 294] width 20 height 20
click at [31, 379] on div at bounding box center [30, 381] width 20 height 20
click at [33, 293] on div at bounding box center [30, 294] width 10 height 10
click at [29, 216] on div at bounding box center [30, 214] width 10 height 10
click at [32, 295] on div at bounding box center [30, 294] width 10 height 10
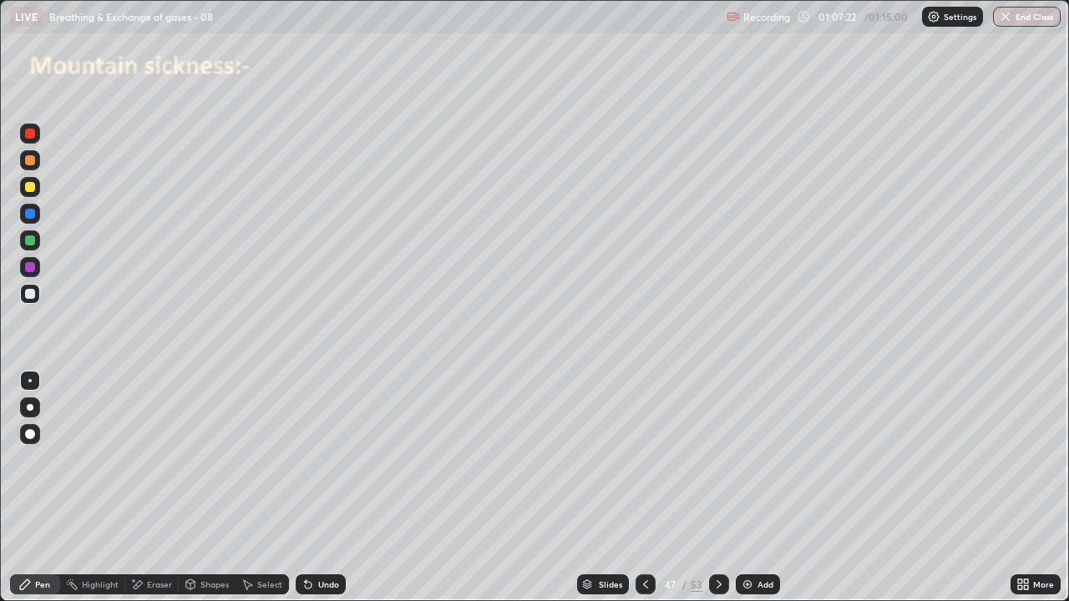
click at [31, 242] on div at bounding box center [30, 241] width 10 height 10
click at [33, 298] on div at bounding box center [30, 294] width 20 height 20
click at [305, 488] on icon at bounding box center [308, 585] width 7 height 7
click at [298, 488] on div "Undo" at bounding box center [321, 585] width 50 height 20
click at [156, 488] on div "Eraser" at bounding box center [159, 584] width 25 height 8
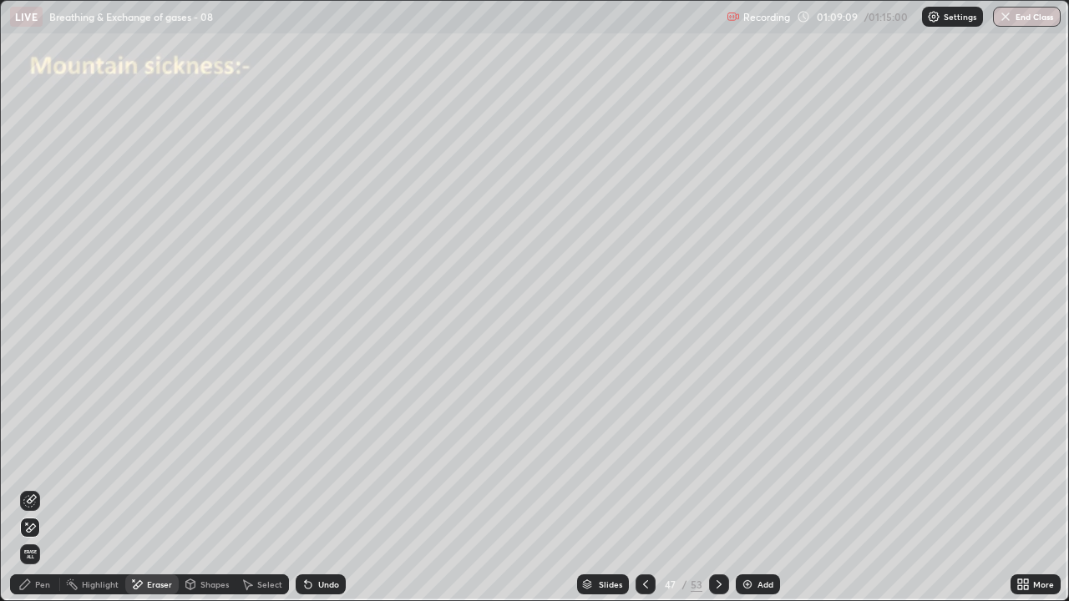
click at [43, 488] on div "Pen" at bounding box center [42, 584] width 15 height 8
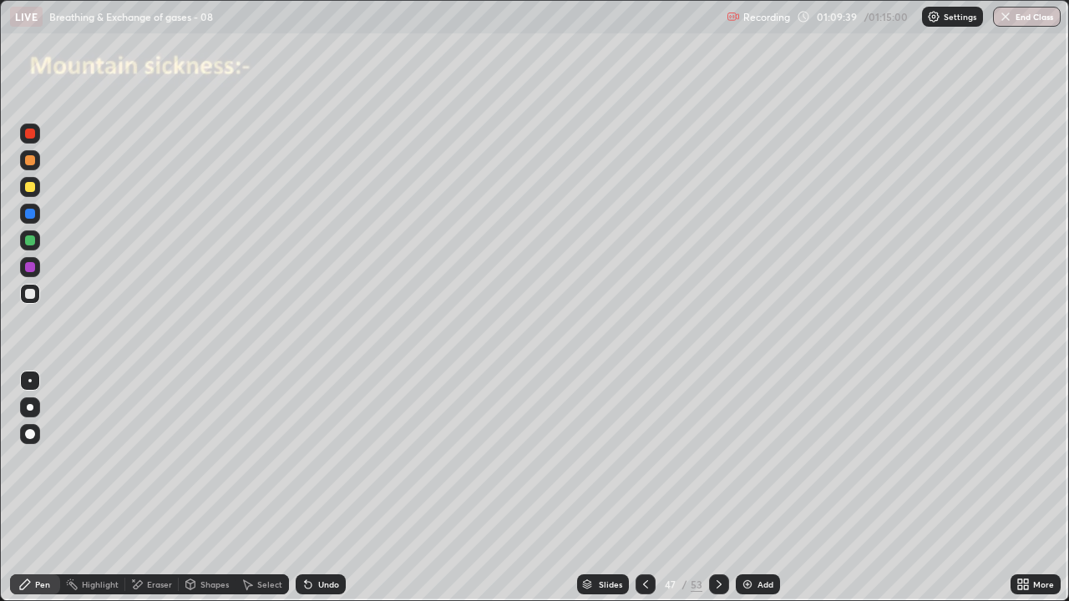
click at [33, 211] on div at bounding box center [30, 214] width 10 height 10
click at [33, 296] on div at bounding box center [30, 294] width 10 height 10
click at [305, 488] on icon at bounding box center [306, 581] width 2 height 2
click at [1030, 23] on button "End Class" at bounding box center [1028, 17] width 66 height 20
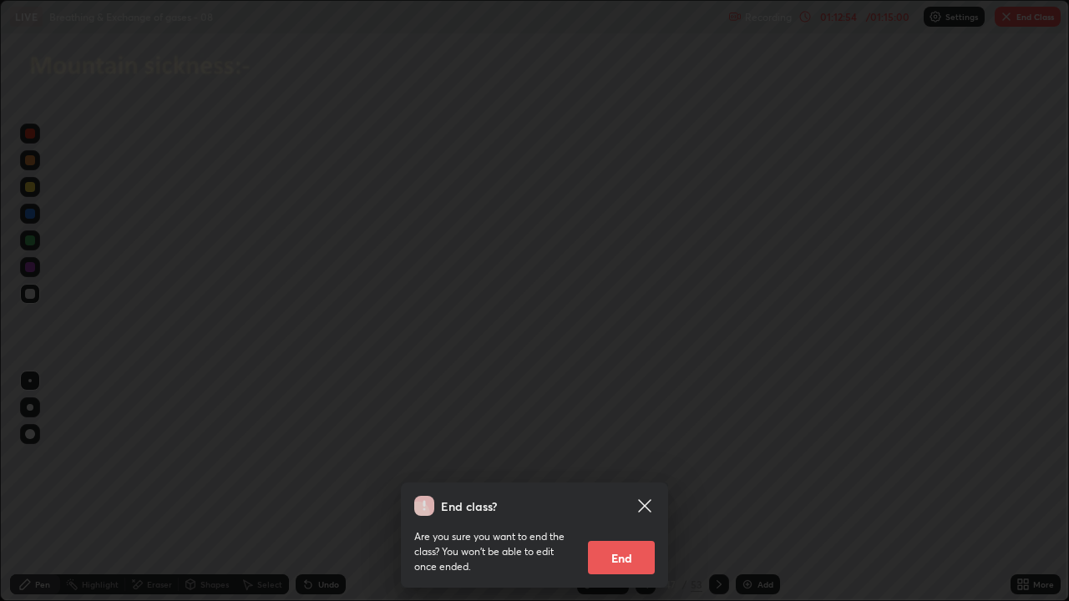
click at [752, 380] on div "End class? Are you sure you want to end the class? You won’t be able to edit on…" at bounding box center [534, 300] width 1069 height 601
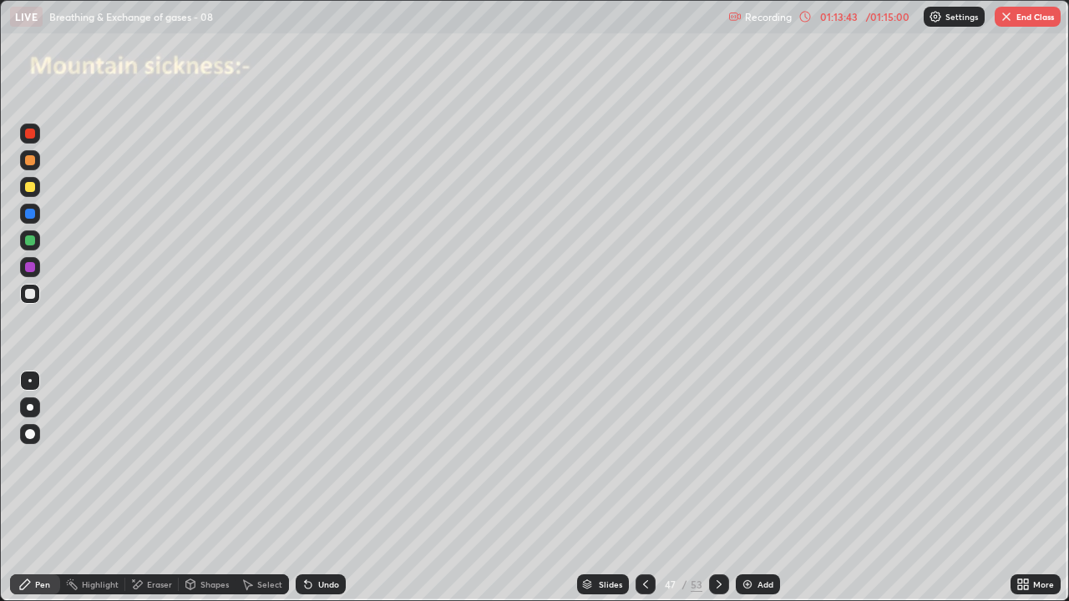
click at [1031, 23] on button "End Class" at bounding box center [1028, 17] width 66 height 20
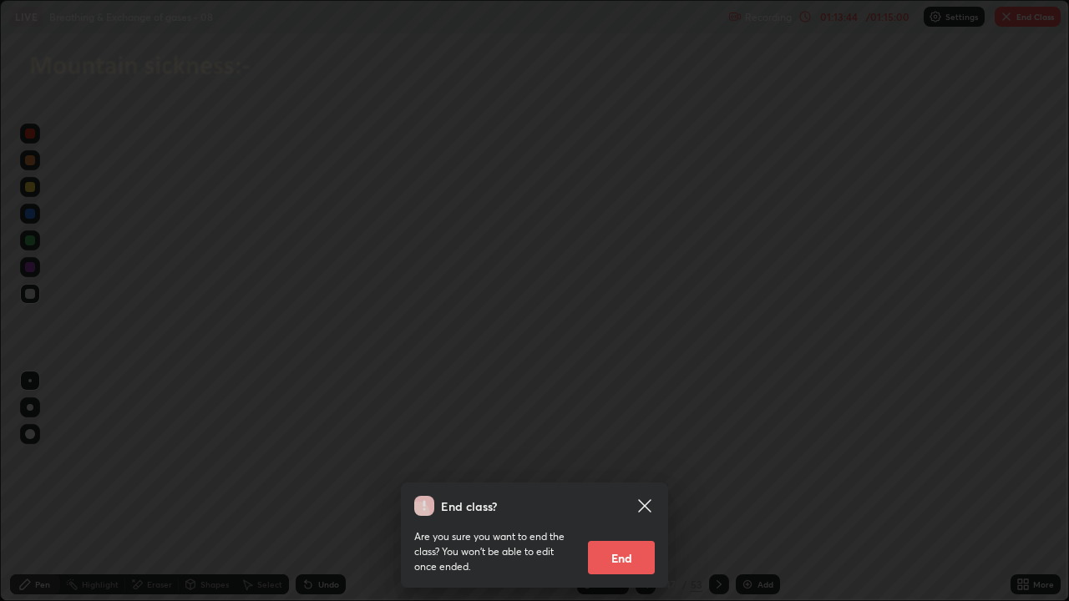
click at [637, 488] on button "End" at bounding box center [621, 557] width 67 height 33
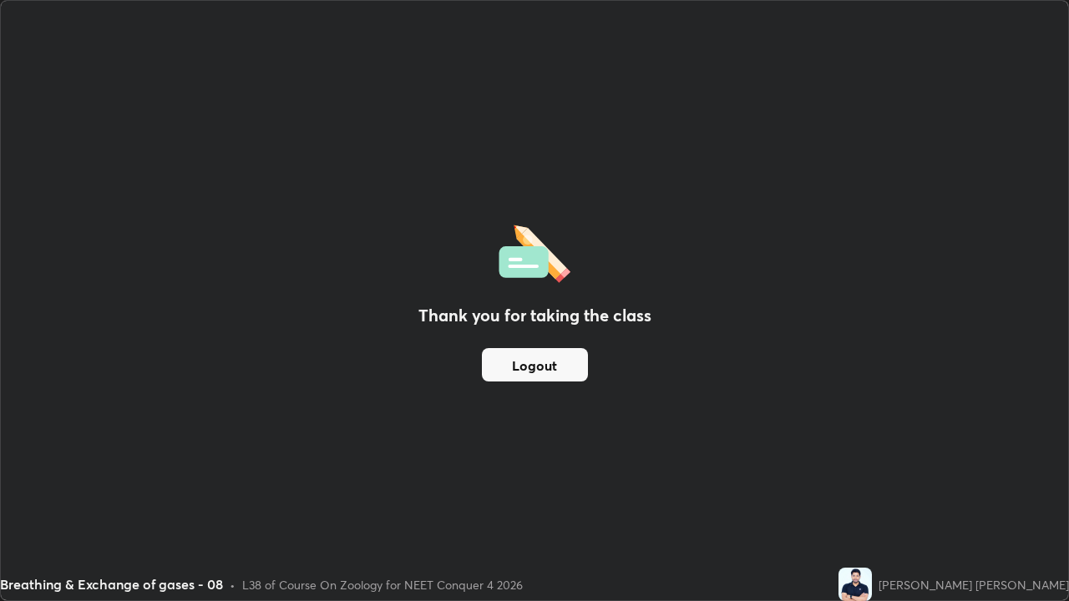
click at [549, 364] on button "Logout" at bounding box center [535, 364] width 106 height 33
